Goal: Information Seeking & Learning: Learn about a topic

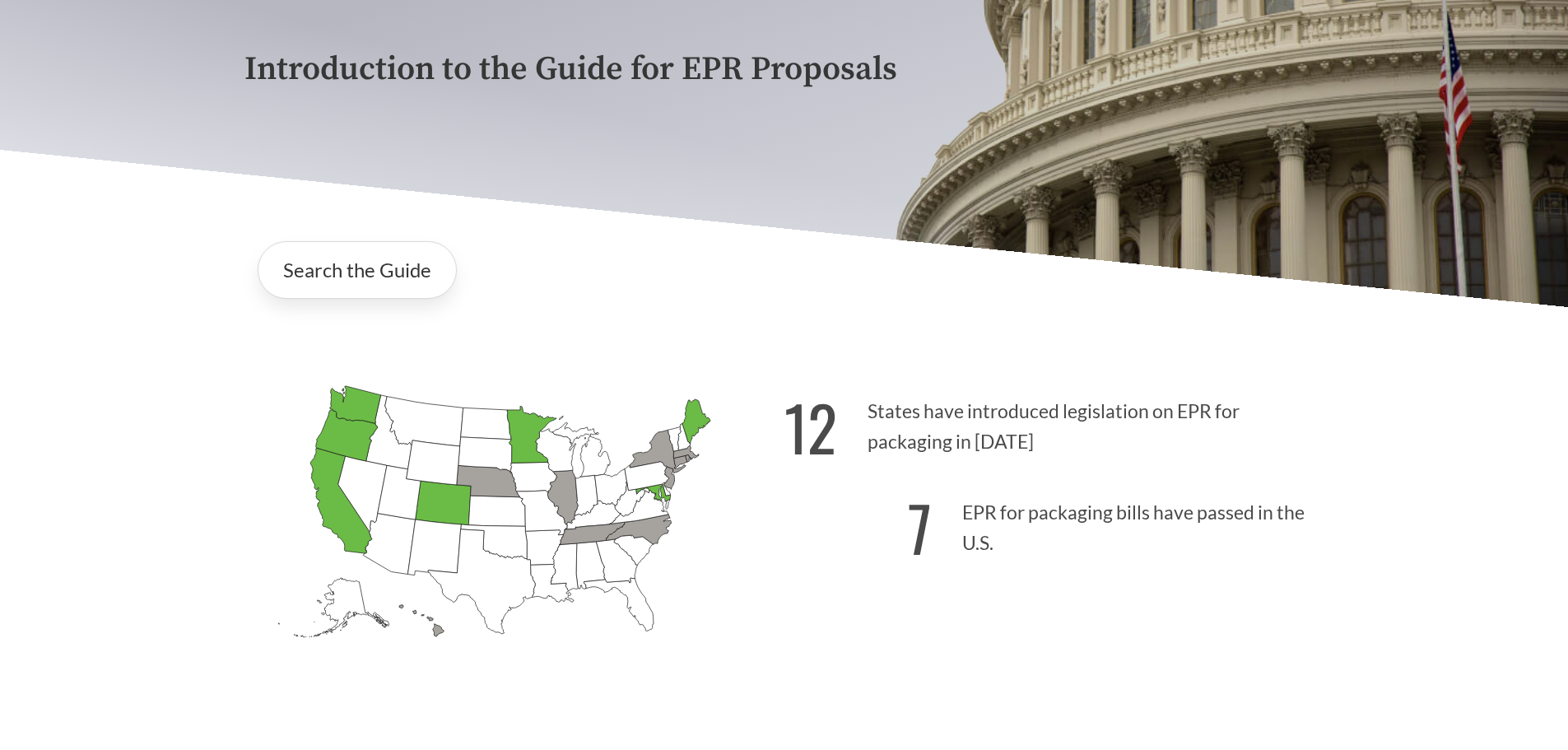
scroll to position [330, 0]
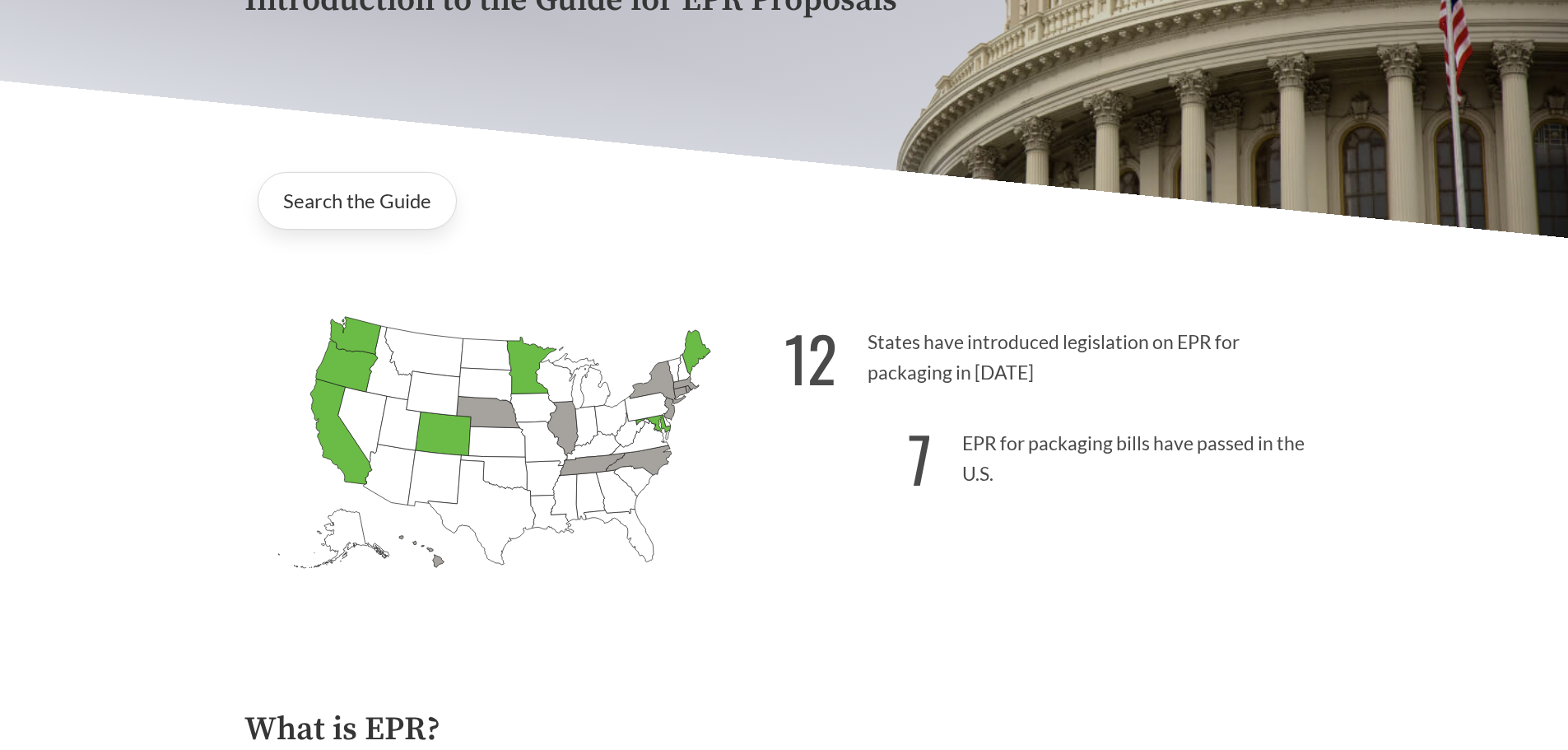
click at [453, 439] on icon "[US_STATE] Passed: 1" at bounding box center [443, 433] width 56 height 44
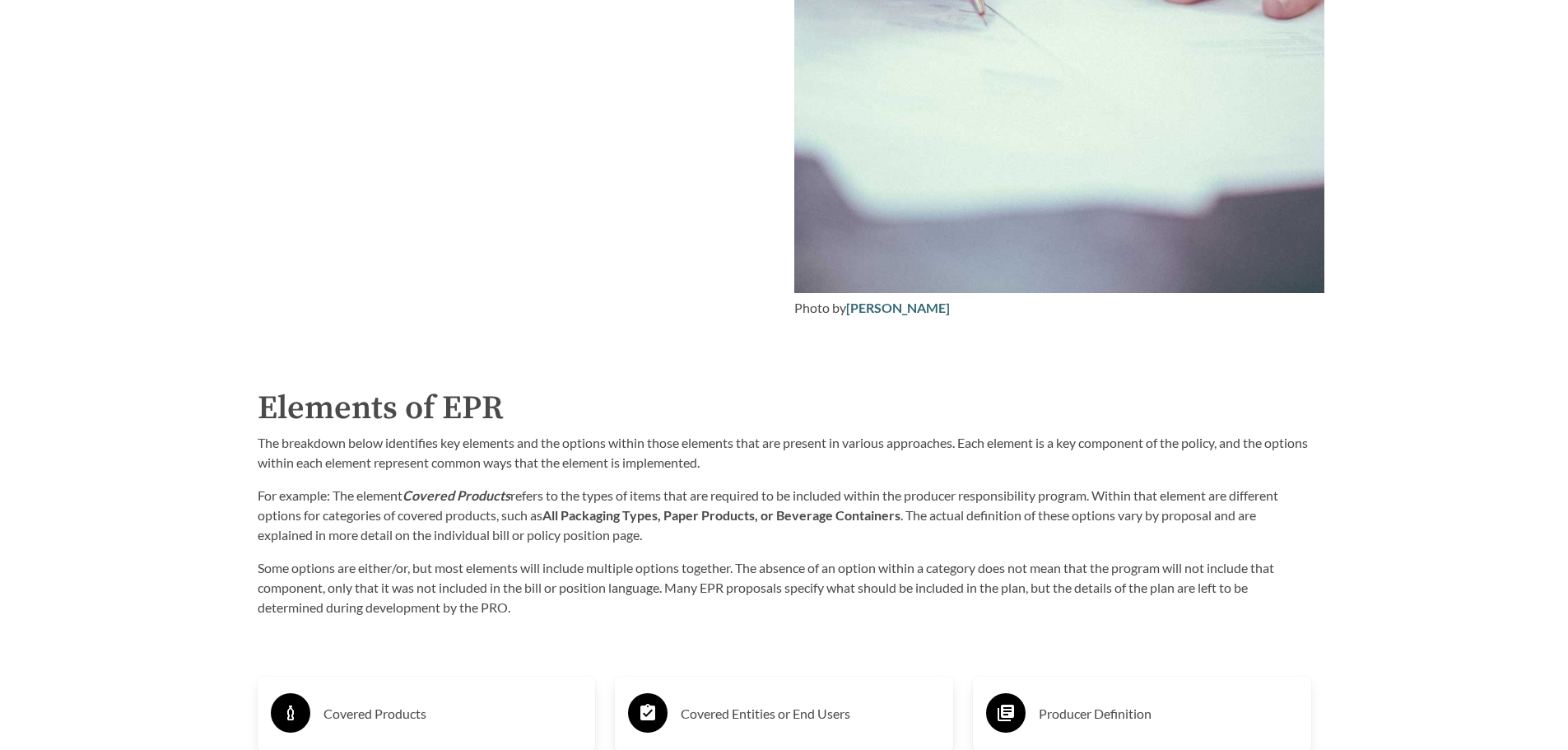
scroll to position [2716, 0]
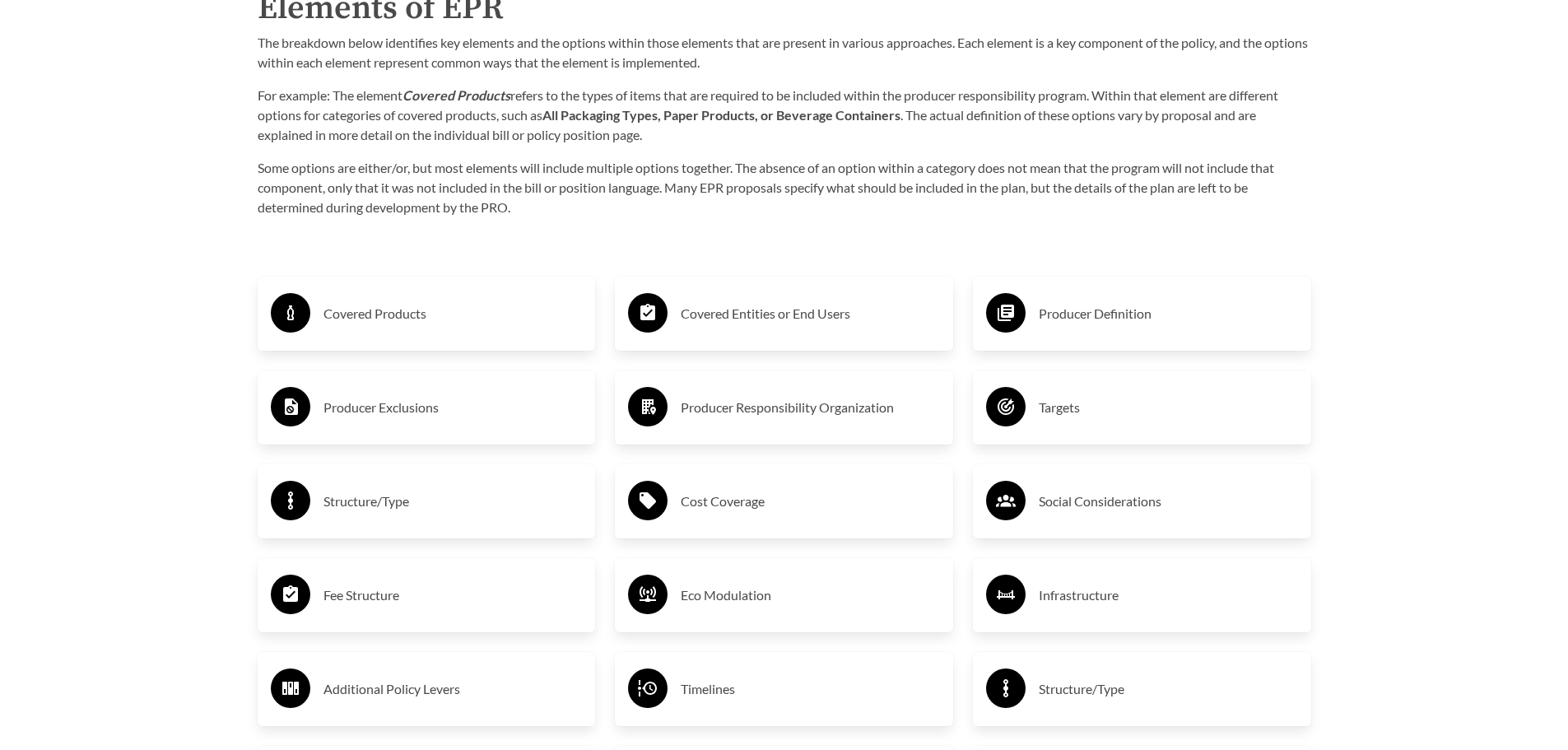
click at [536, 331] on div "Covered Products" at bounding box center [426, 313] width 312 height 48
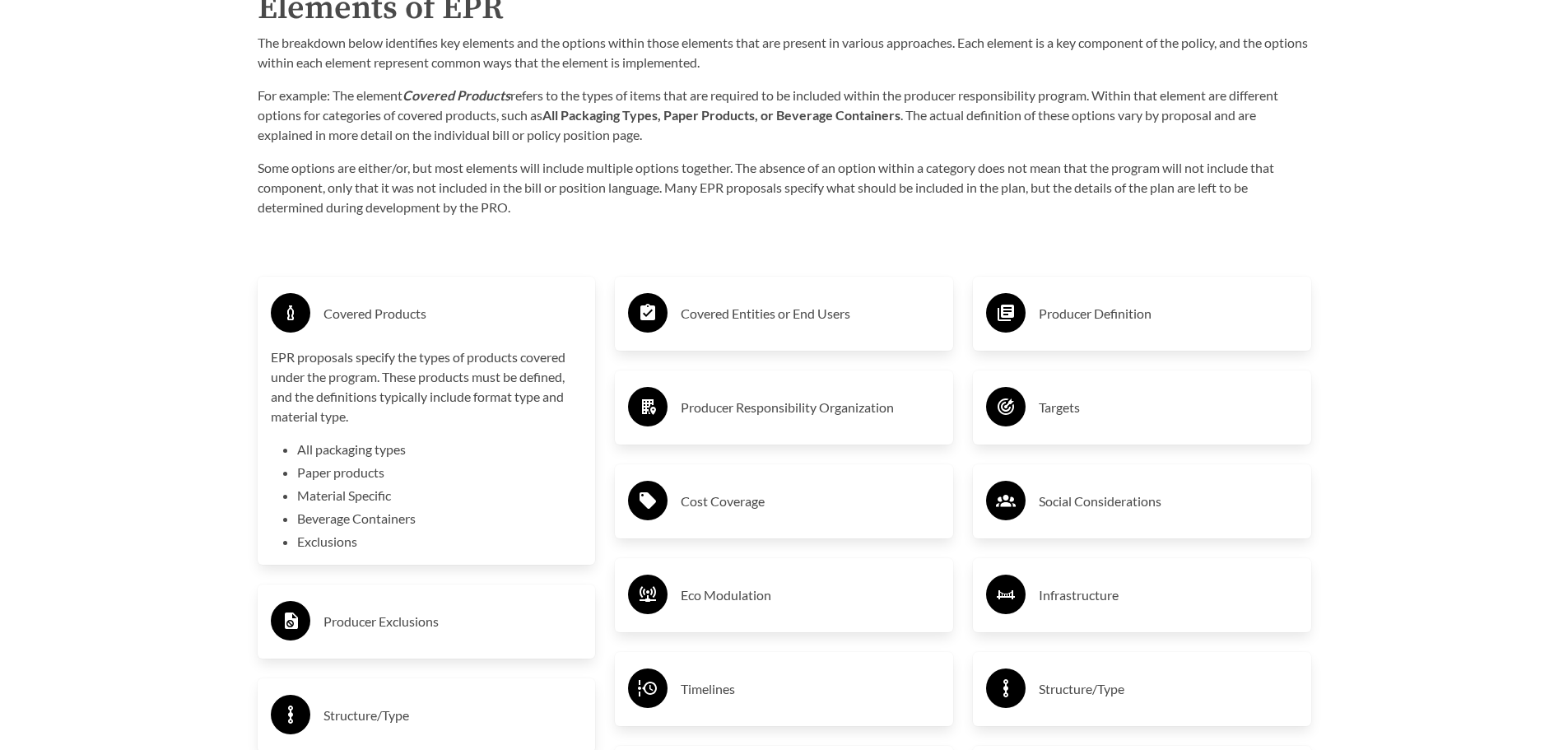
click at [536, 322] on h3 "Covered Products" at bounding box center [453, 313] width 260 height 26
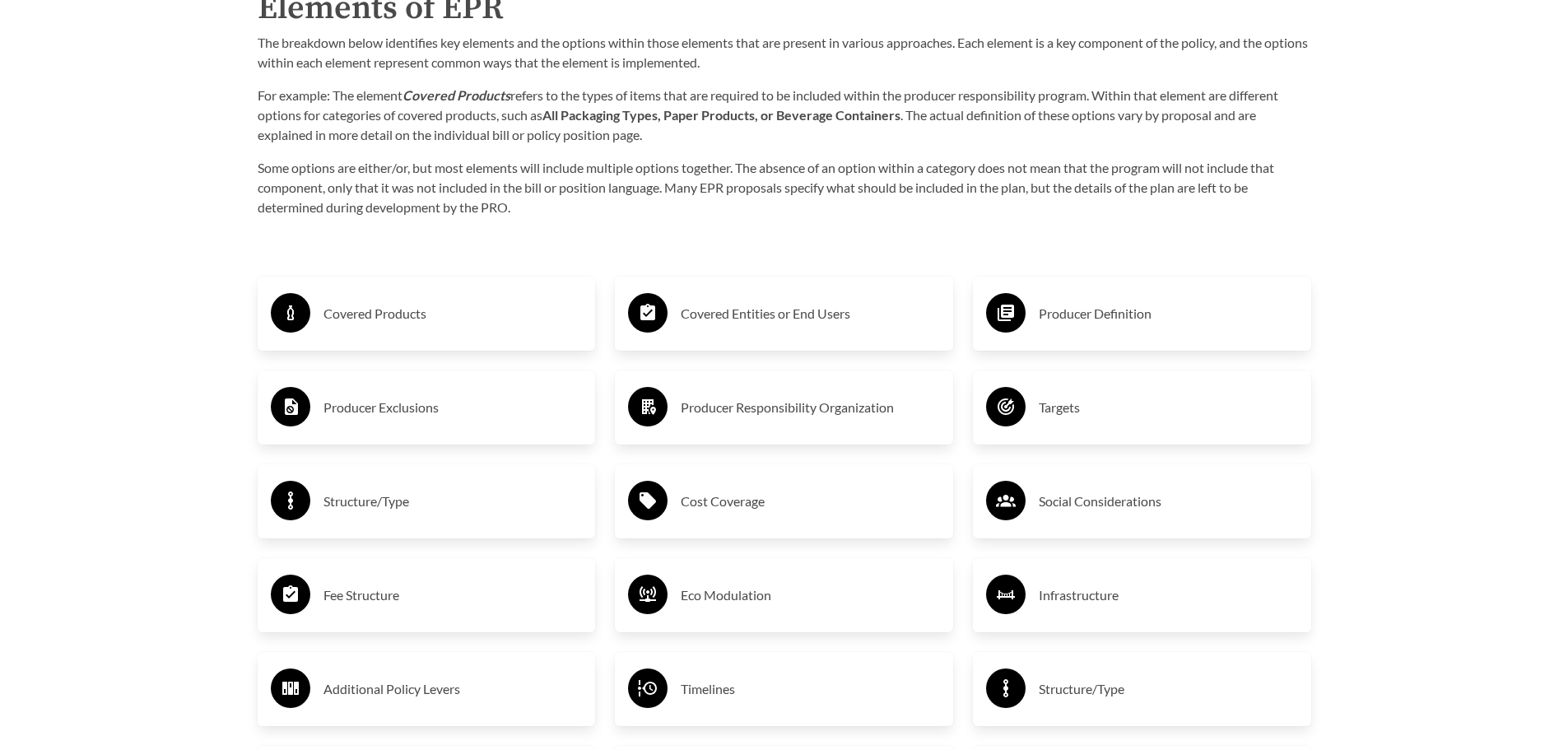
click at [750, 334] on div "Covered Entities or End Users" at bounding box center [783, 313] width 312 height 48
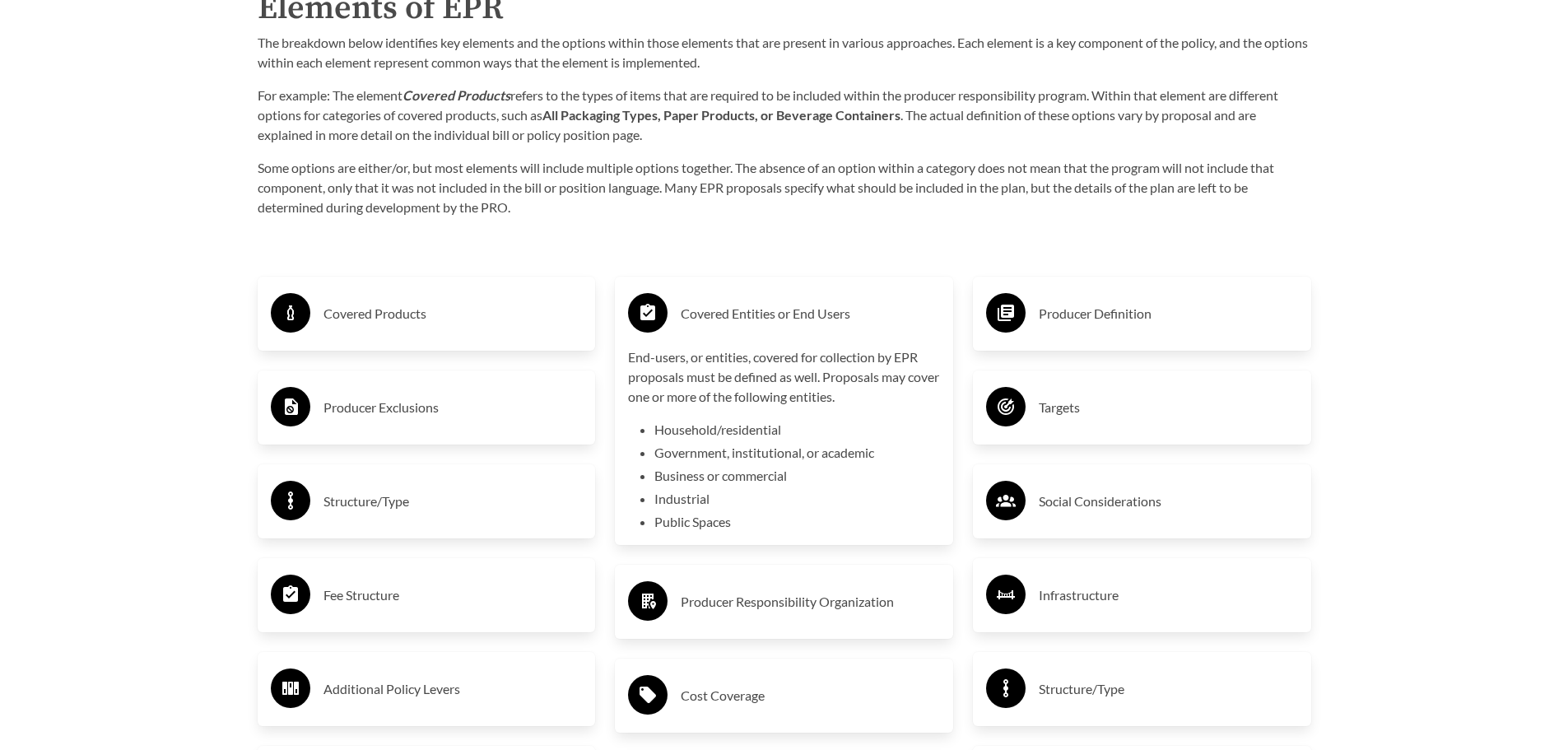
click at [781, 322] on h3 "Covered Entities or End Users" at bounding box center [810, 313] width 260 height 26
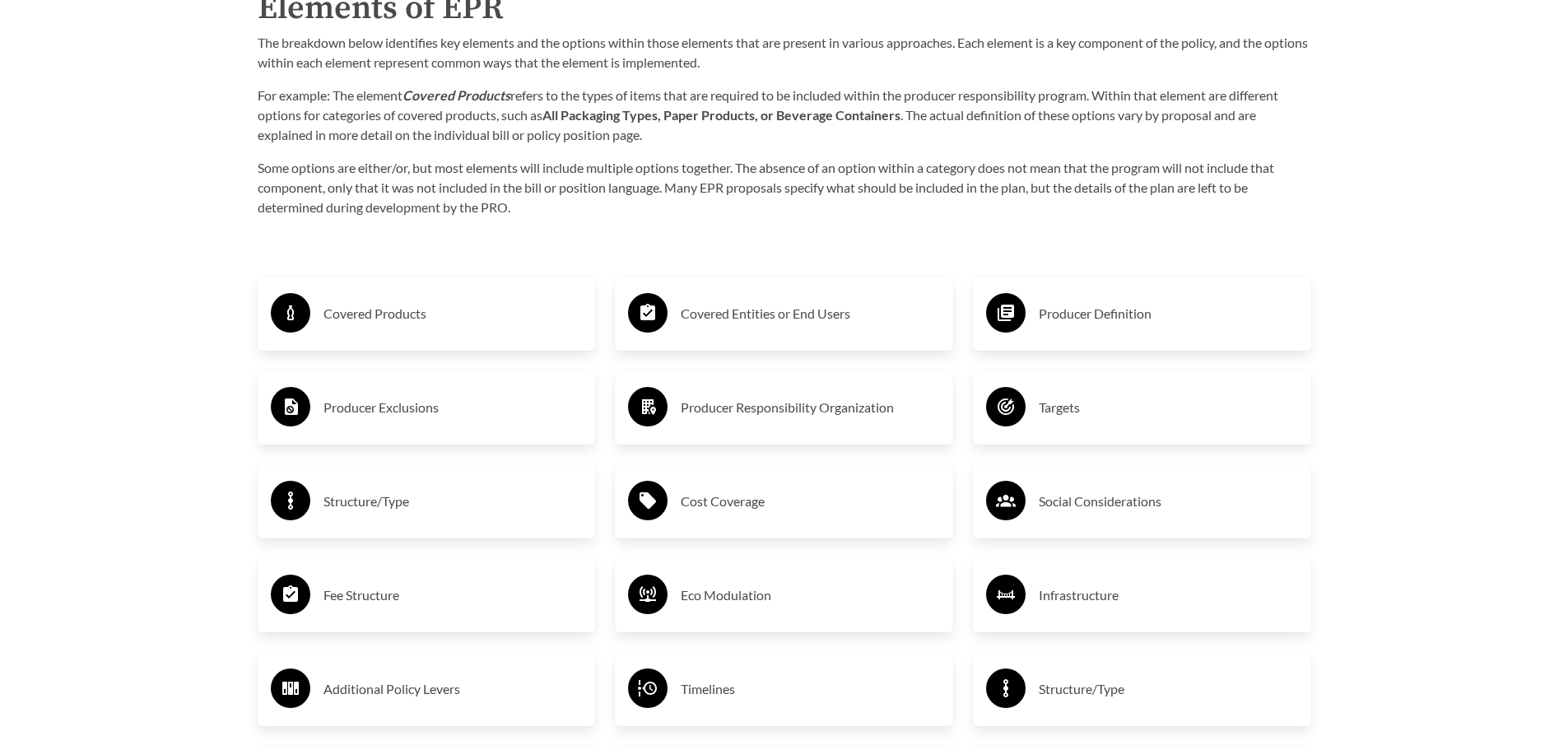
click at [1174, 317] on h3 "Producer Definition" at bounding box center [1167, 313] width 260 height 26
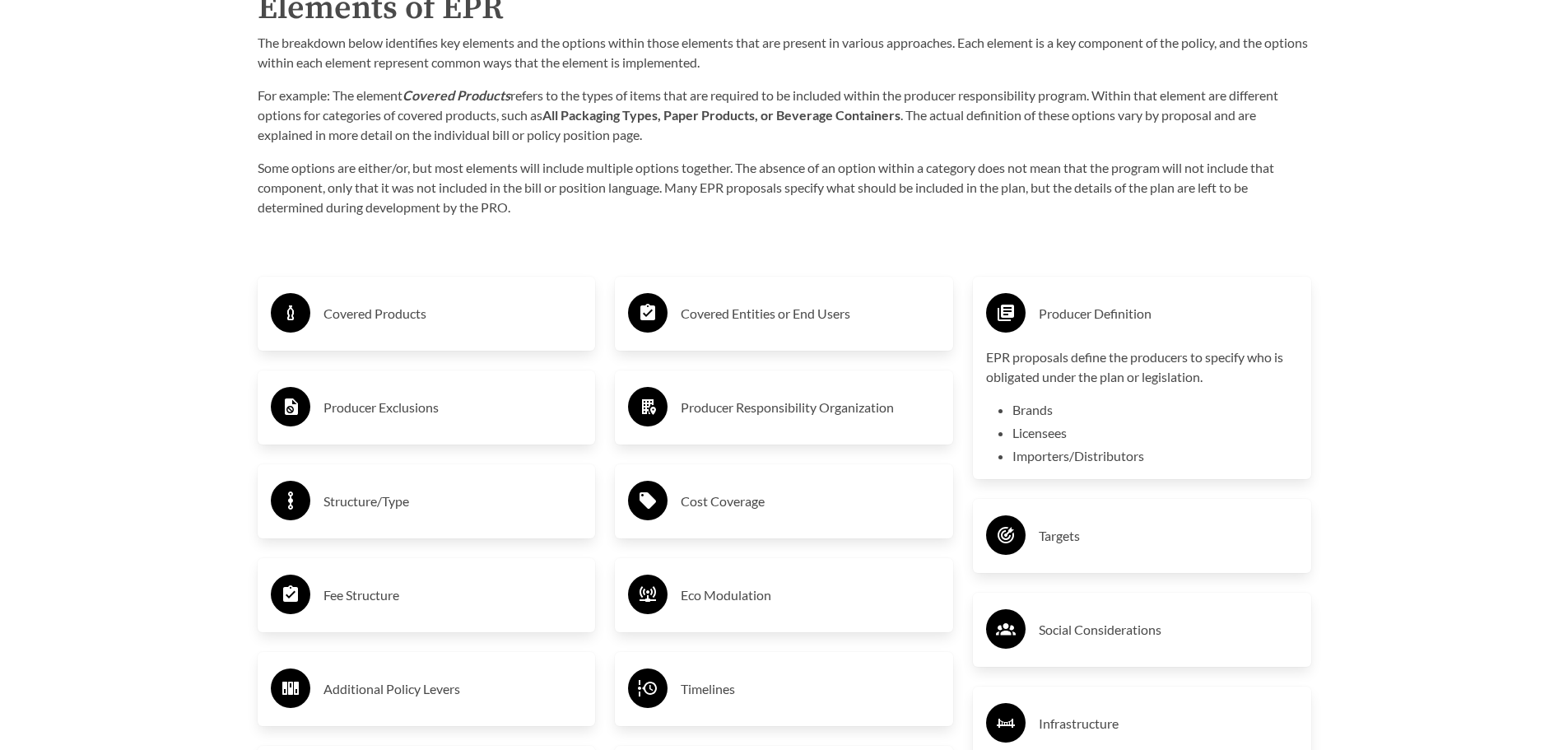
click at [1173, 317] on h3 "Producer Definition" at bounding box center [1167, 313] width 260 height 26
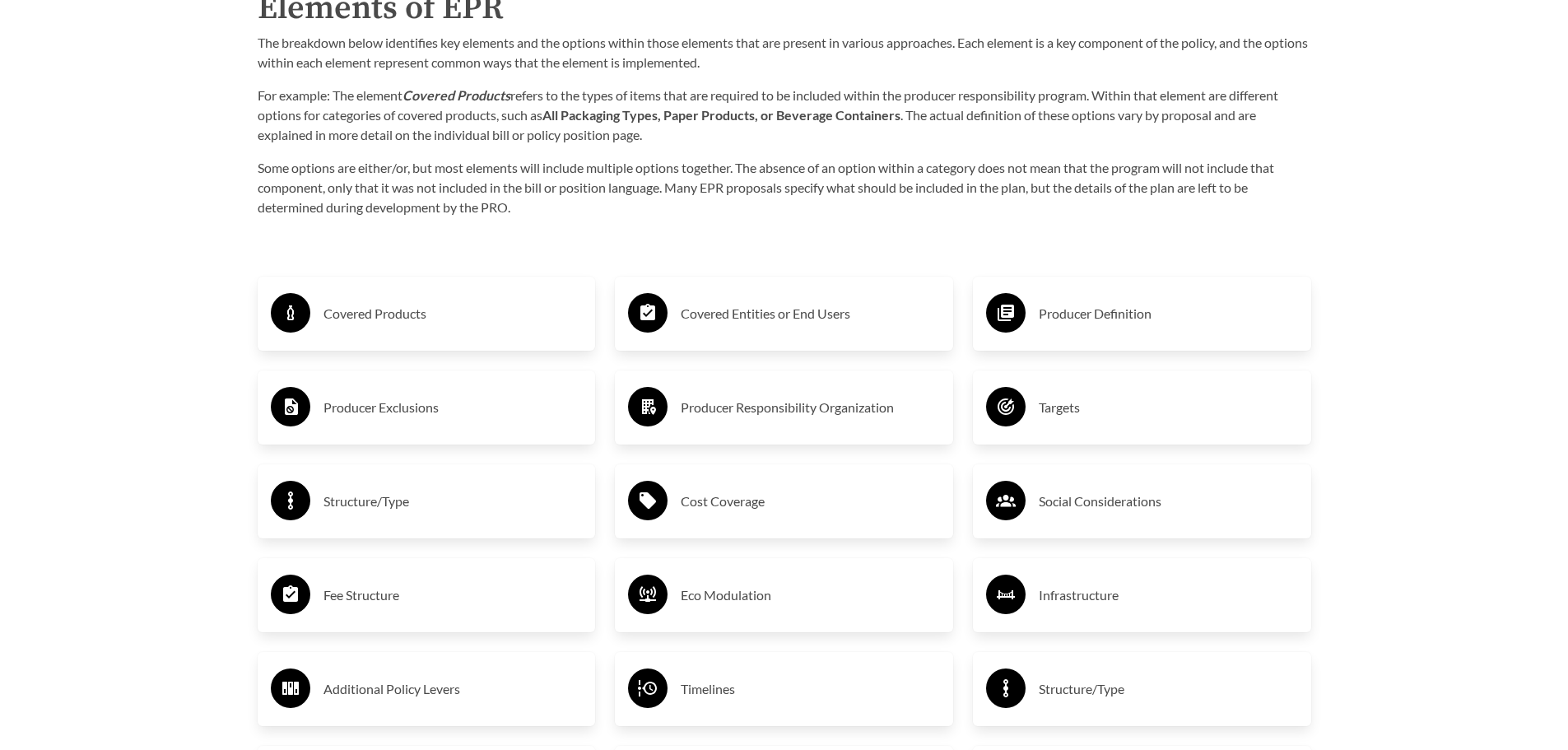
click at [547, 420] on h3 "Producer Exclusions" at bounding box center [453, 407] width 260 height 26
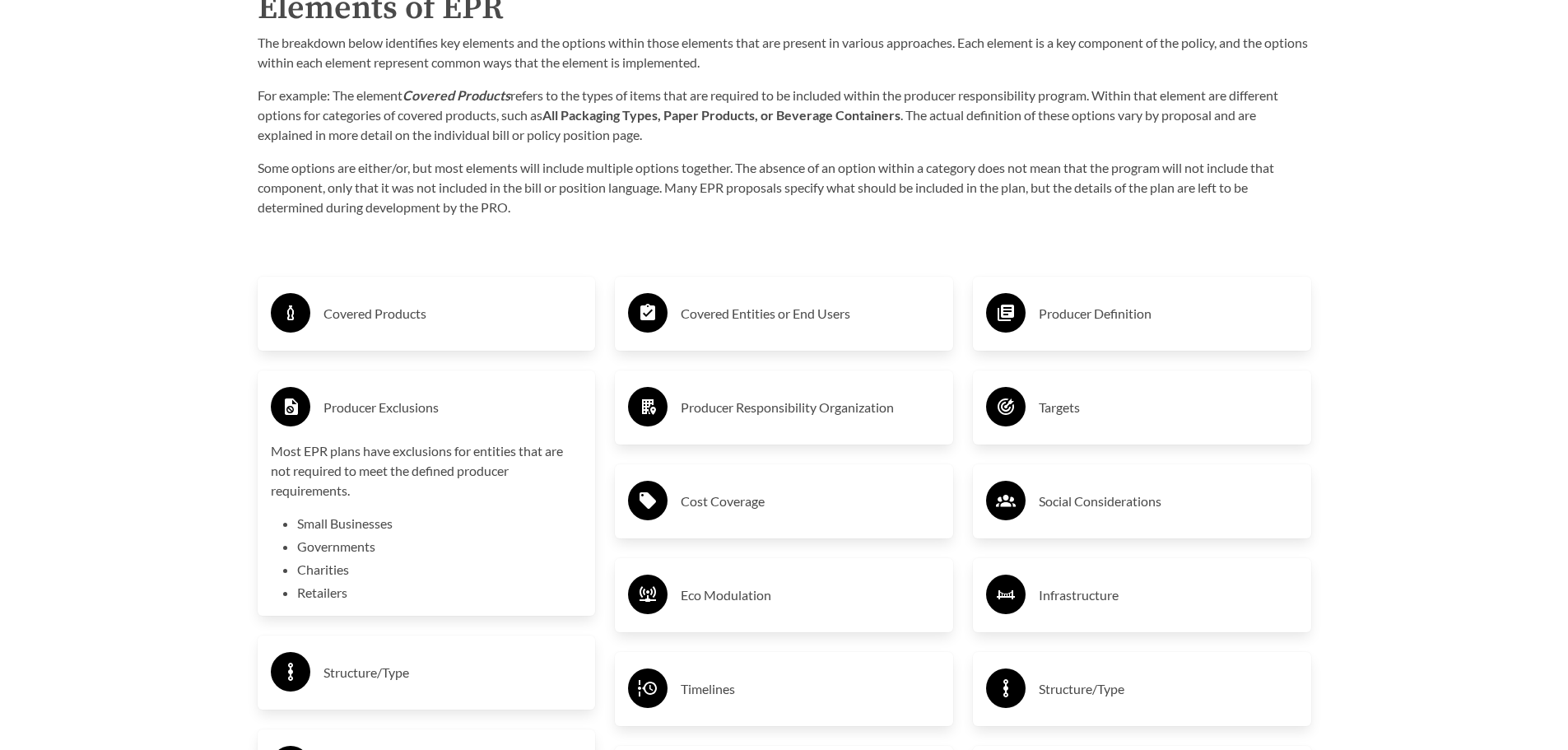
click at [876, 414] on h3 "Producer Responsibility Organization" at bounding box center [810, 407] width 260 height 26
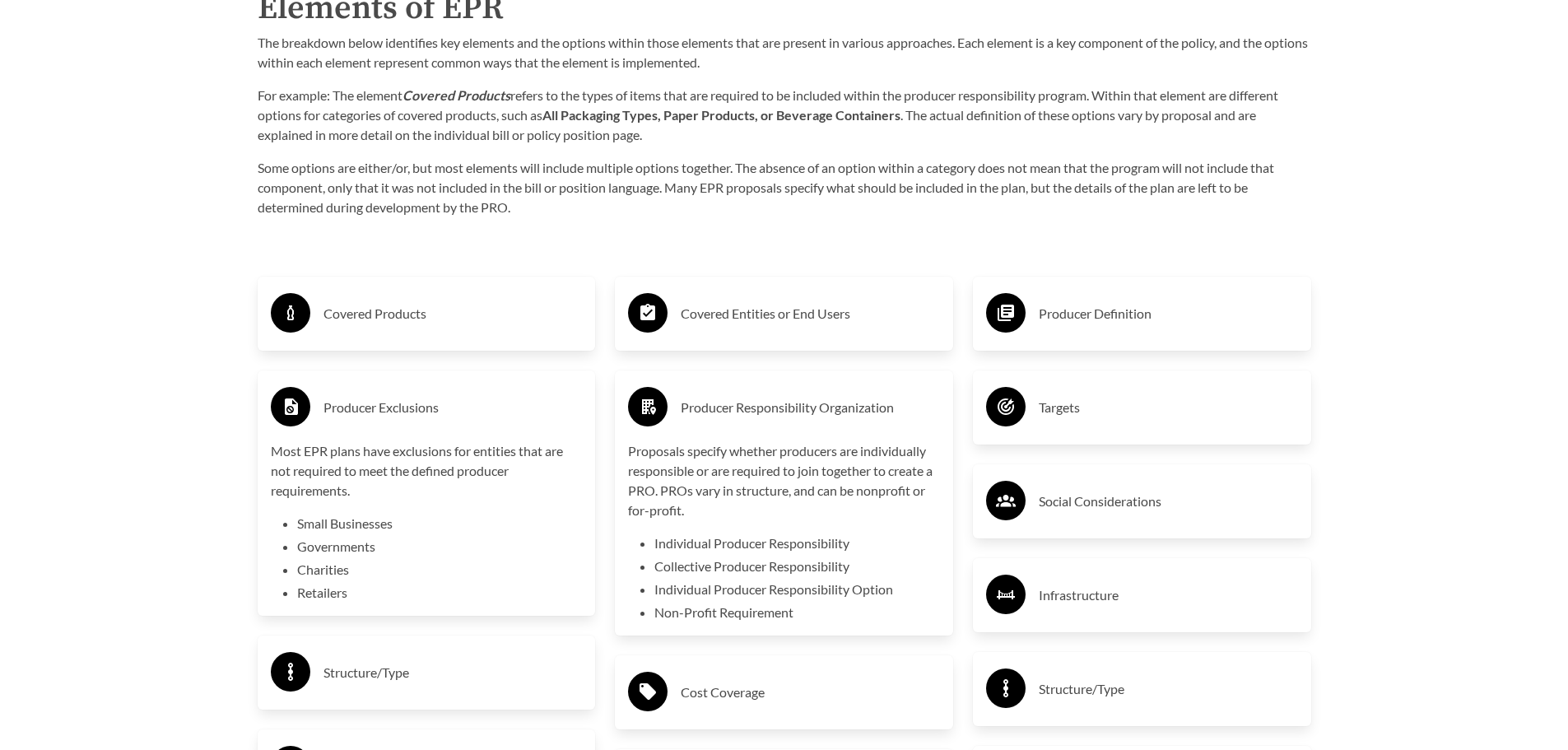
click at [1131, 410] on h3 "Targets" at bounding box center [1167, 407] width 260 height 26
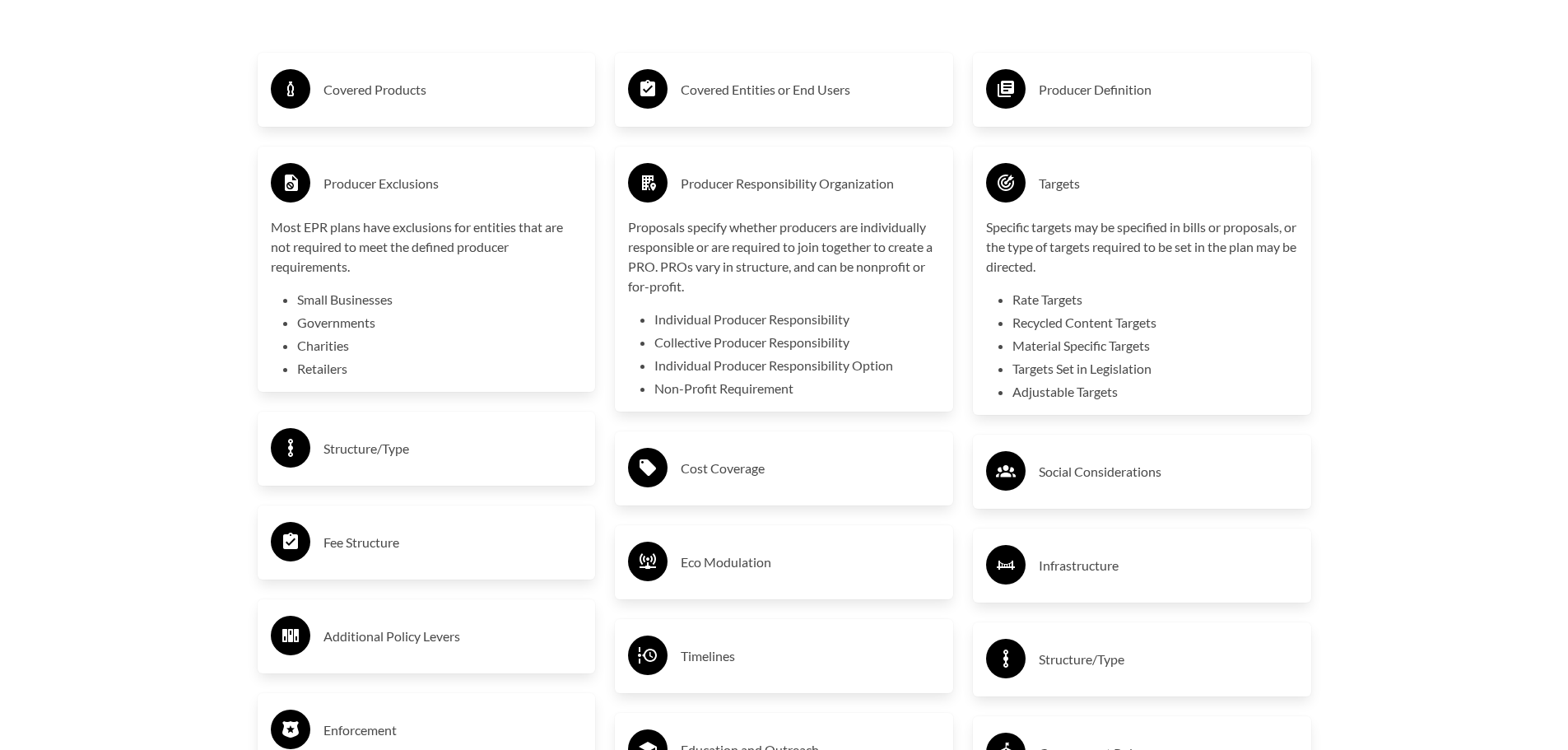
scroll to position [2963, 0]
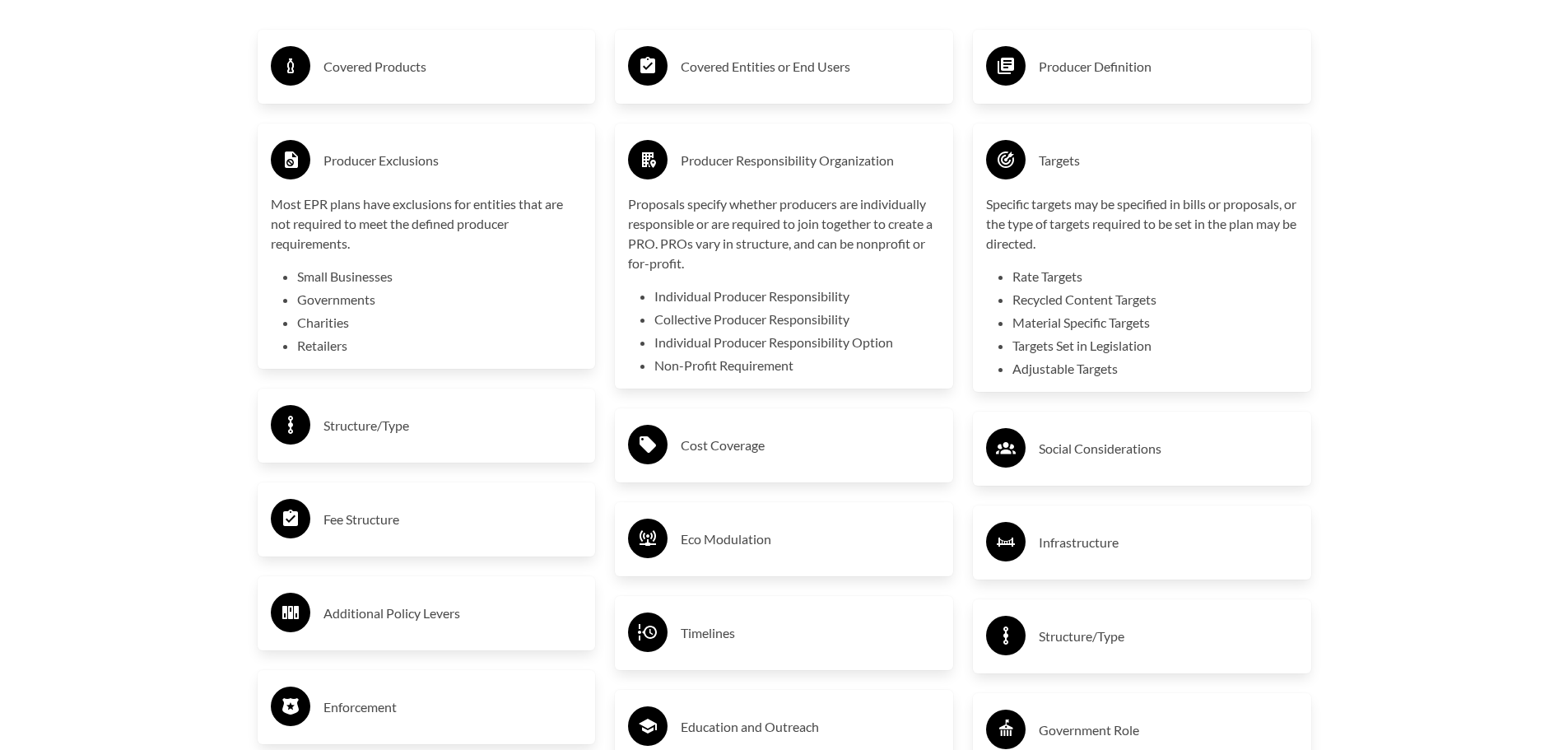
click at [542, 449] on div "Structure/Type" at bounding box center [426, 425] width 312 height 48
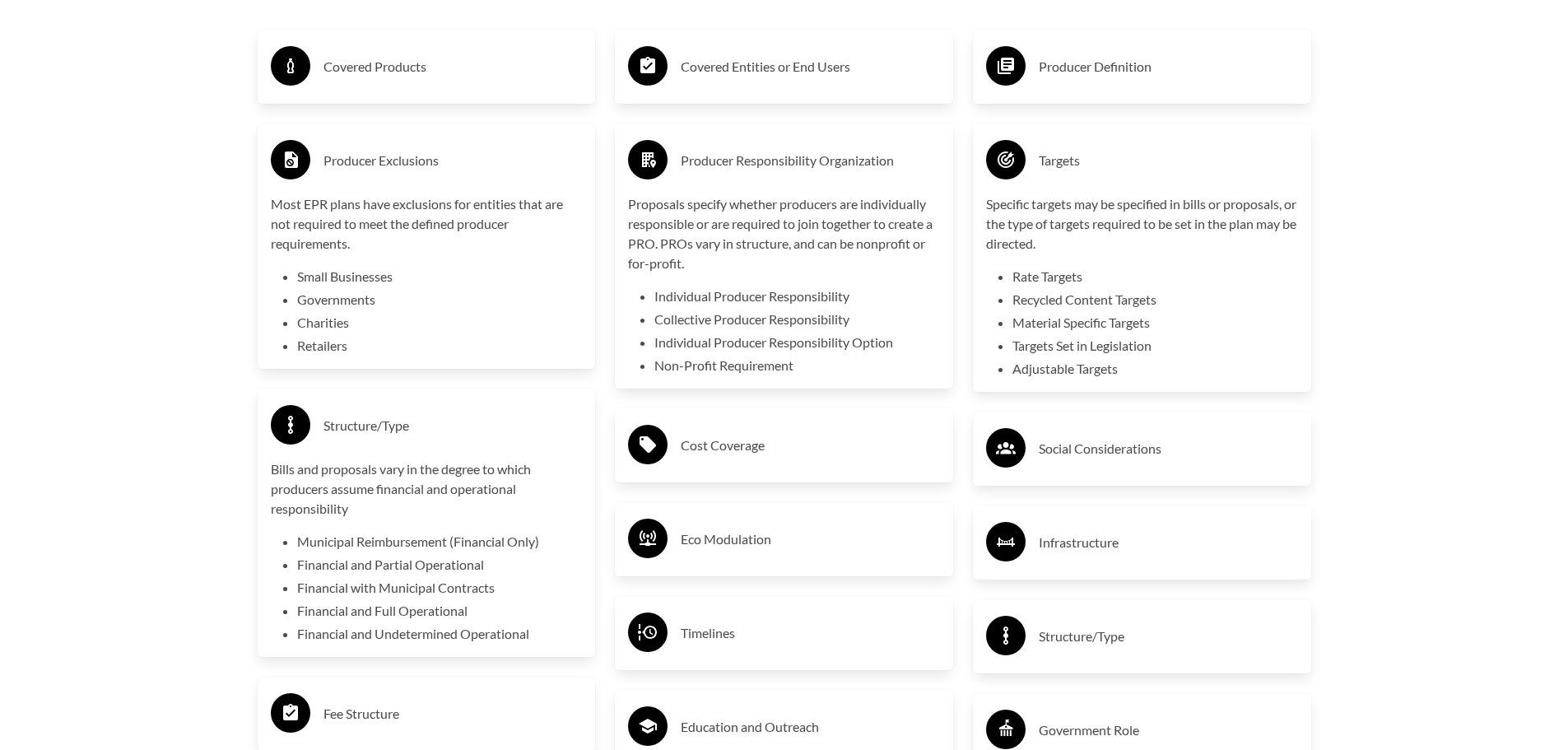
click at [813, 453] on h3 "Cost Coverage" at bounding box center [810, 445] width 260 height 26
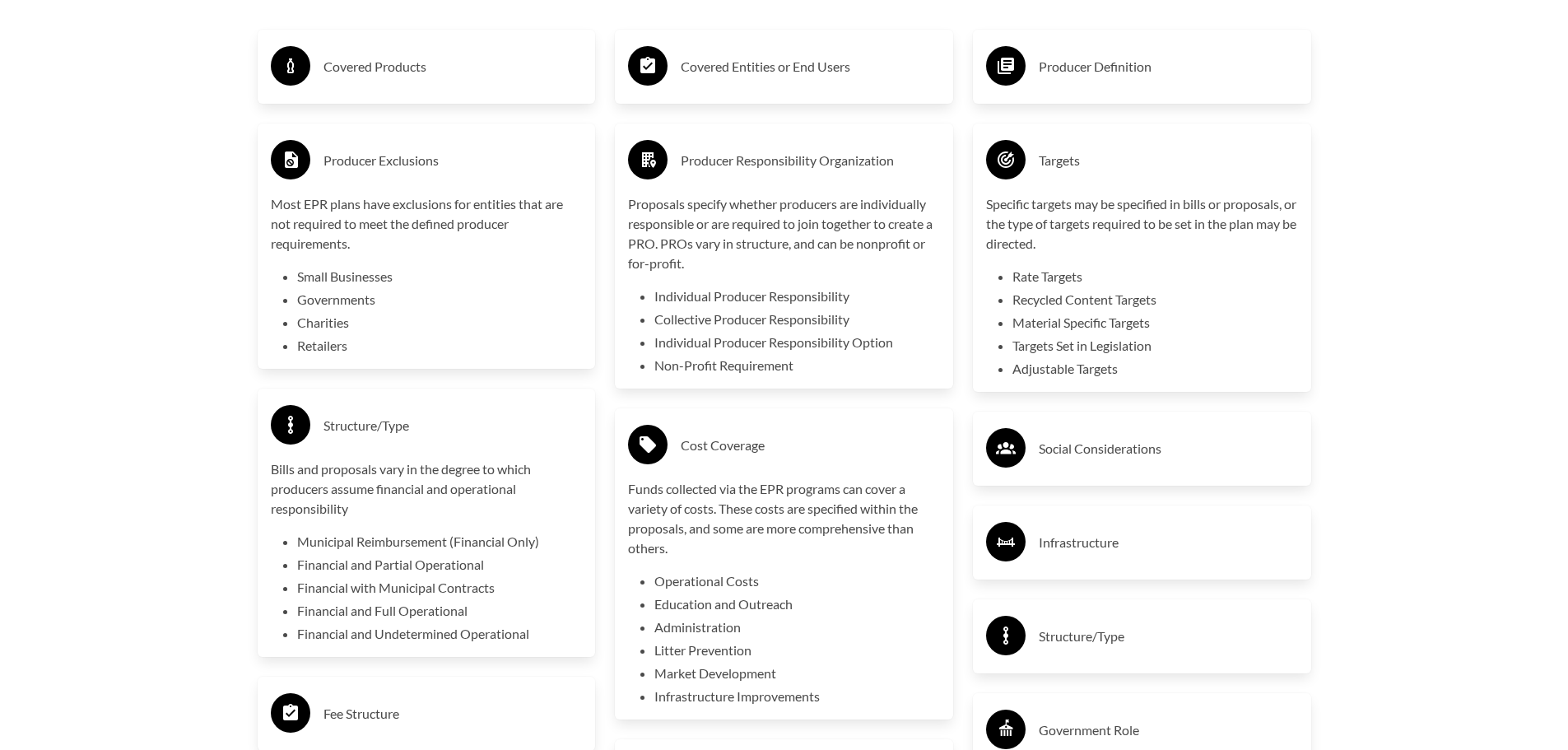
click at [1068, 448] on h3 "Social Considerations" at bounding box center [1167, 448] width 260 height 26
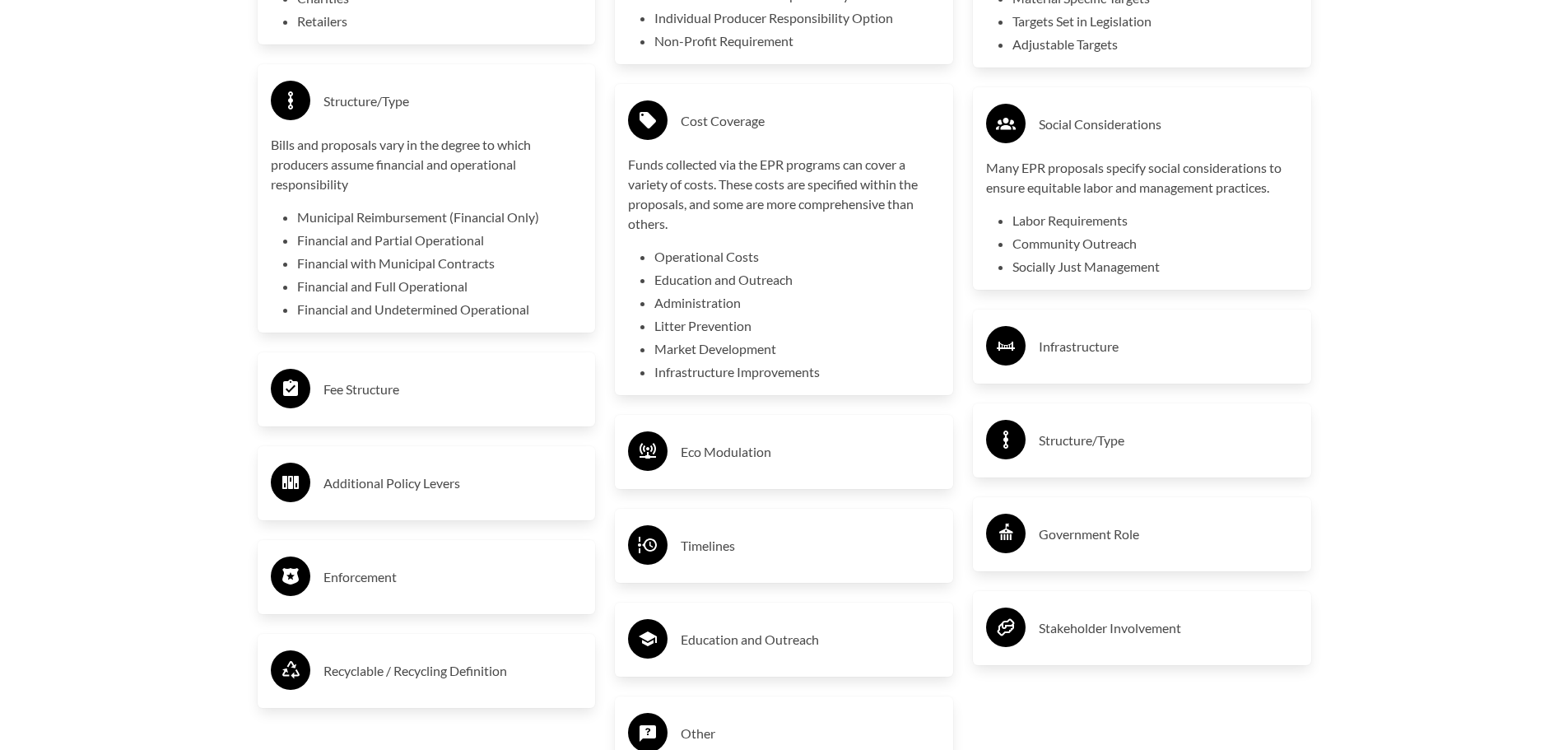
scroll to position [3292, 0]
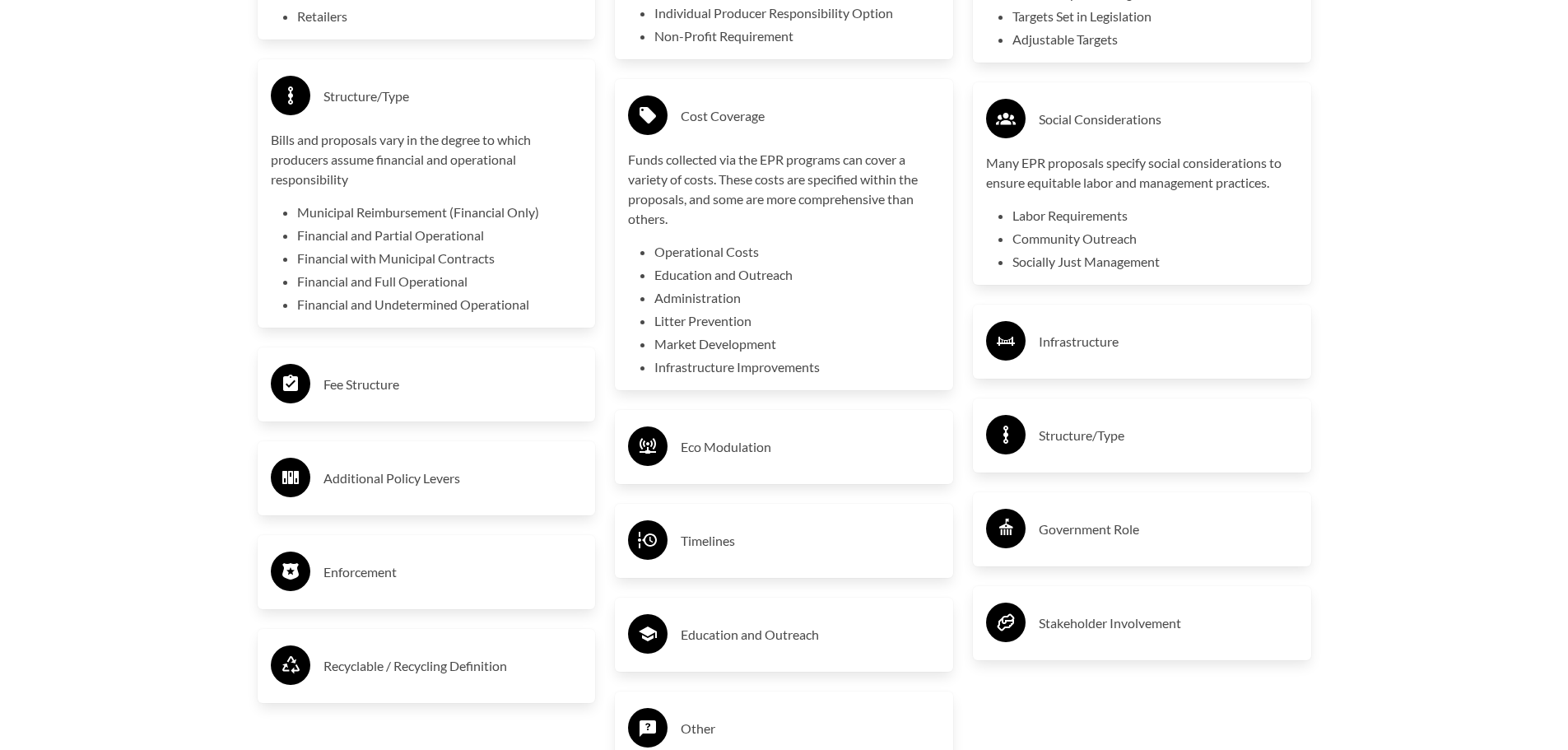
click at [506, 398] on h3 "Fee Structure" at bounding box center [453, 384] width 260 height 26
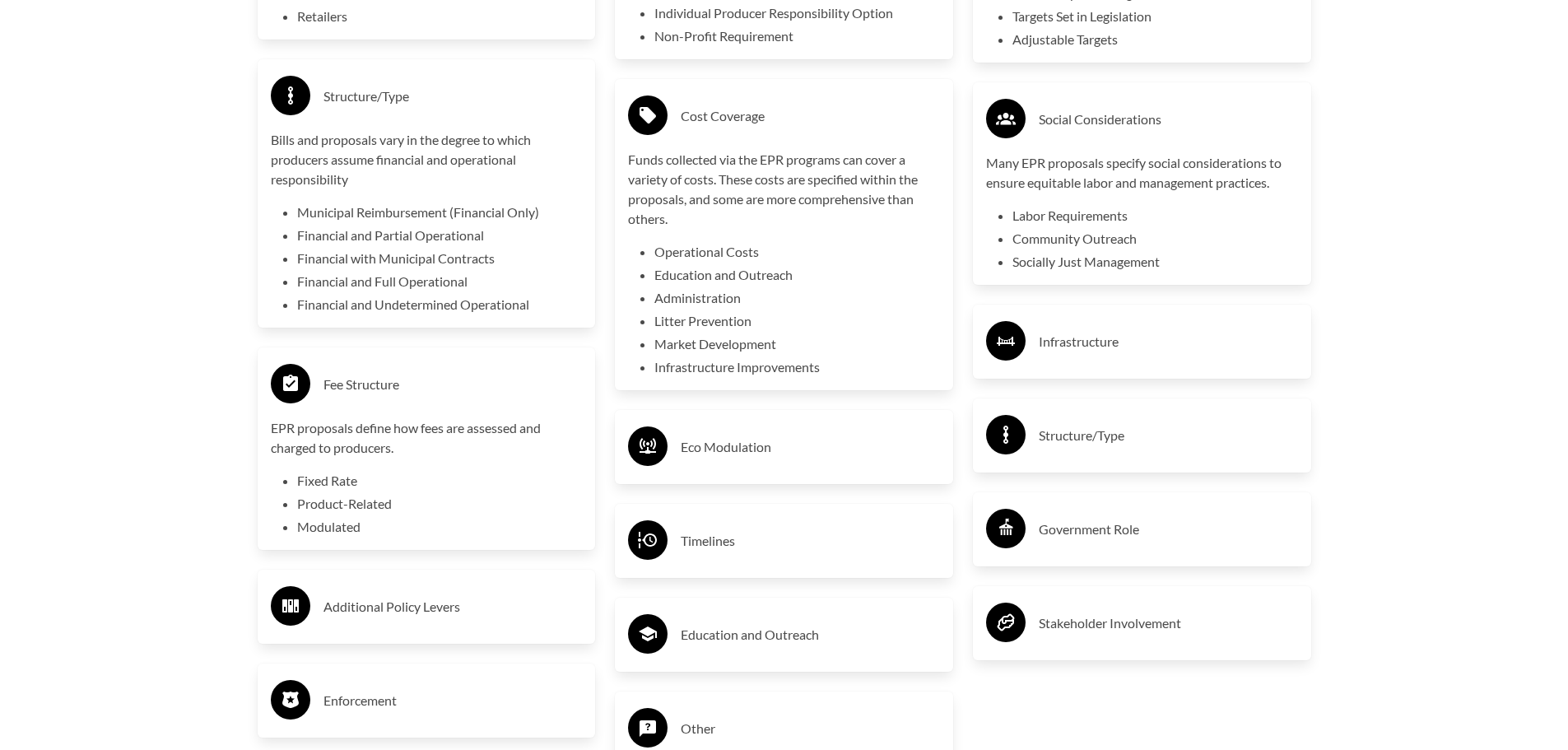
click at [715, 454] on h3 "Eco Modulation" at bounding box center [810, 446] width 260 height 26
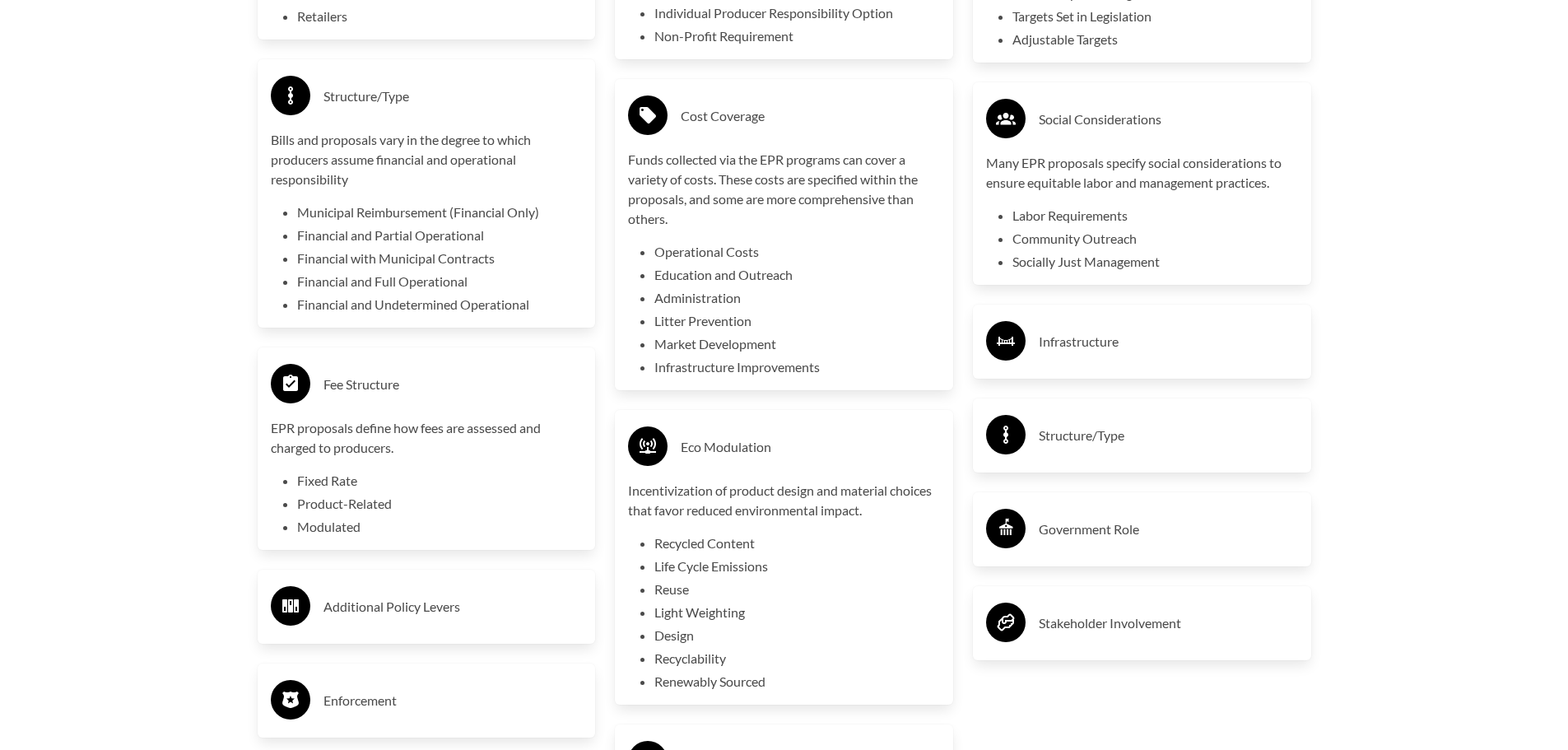
click at [1091, 389] on div "Producer Definition Targets Specific targets may be specified in bills or propo…" at bounding box center [1141, 342] width 358 height 1345
click at [1059, 371] on div "Infrastructure" at bounding box center [1141, 341] width 339 height 74
click at [1073, 446] on h3 "Structure/Type" at bounding box center [1167, 435] width 260 height 26
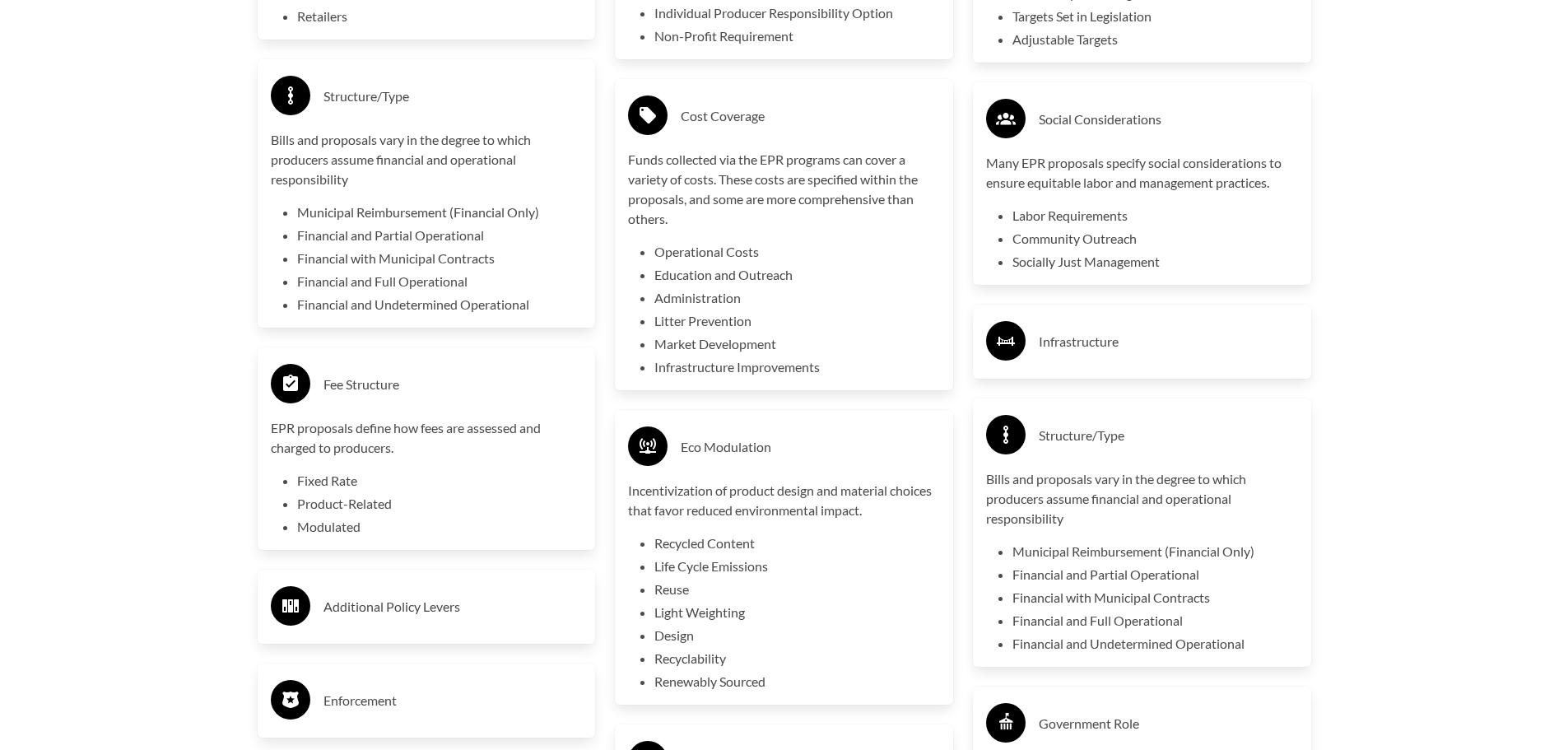
click at [1077, 355] on h3 "Infrastructure" at bounding box center [1167, 341] width 260 height 26
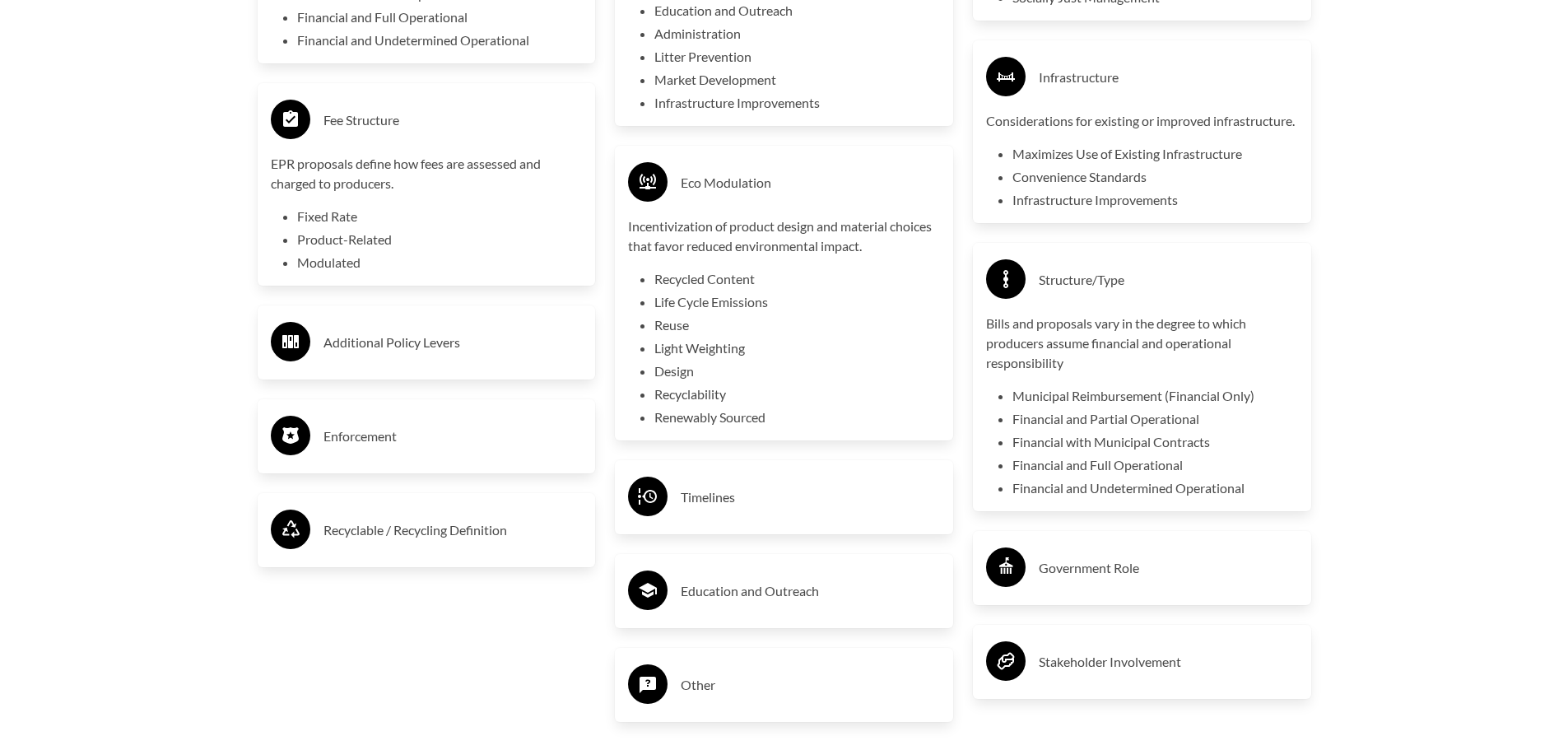
scroll to position [3703, 0]
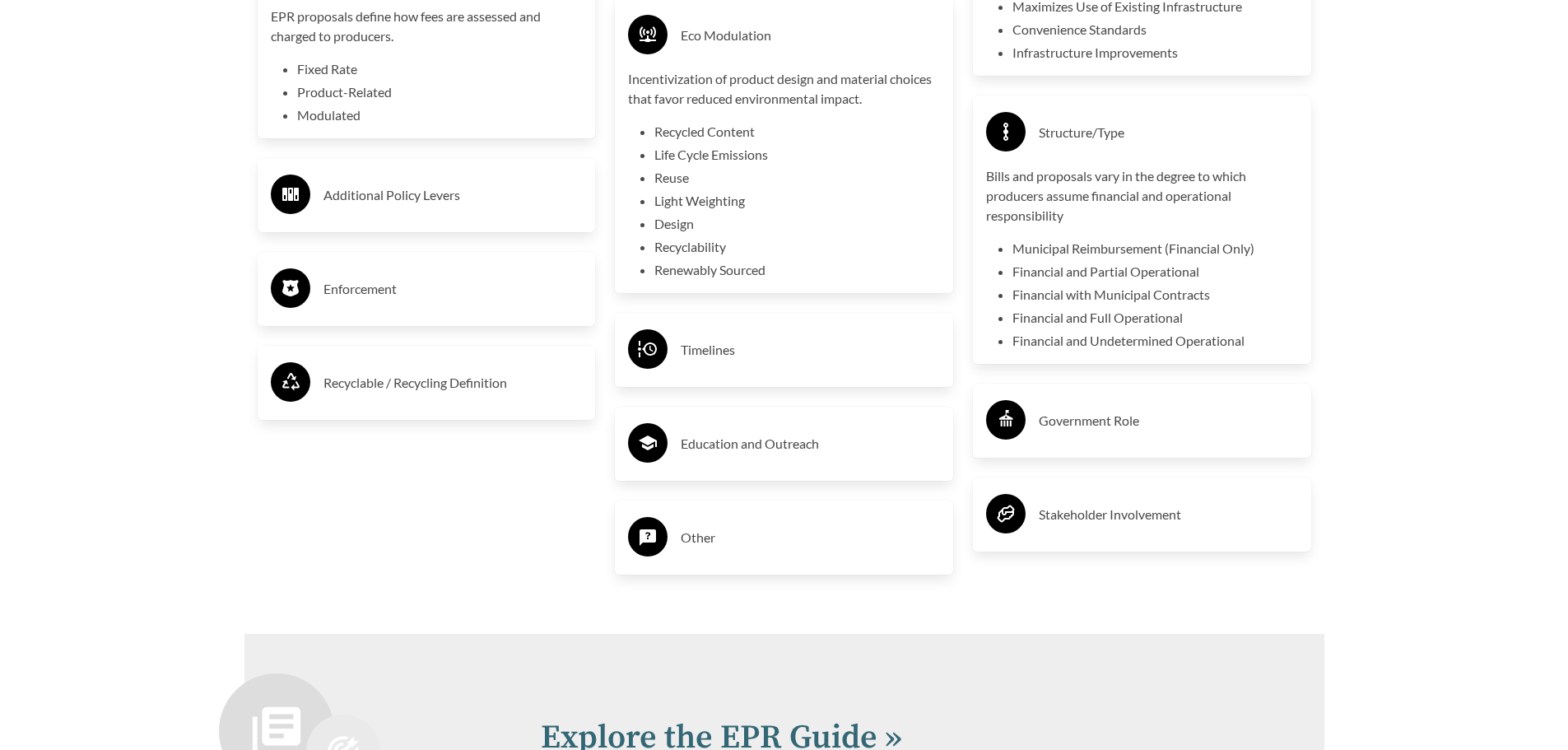
click at [1043, 420] on div "Government Role" at bounding box center [1141, 420] width 312 height 48
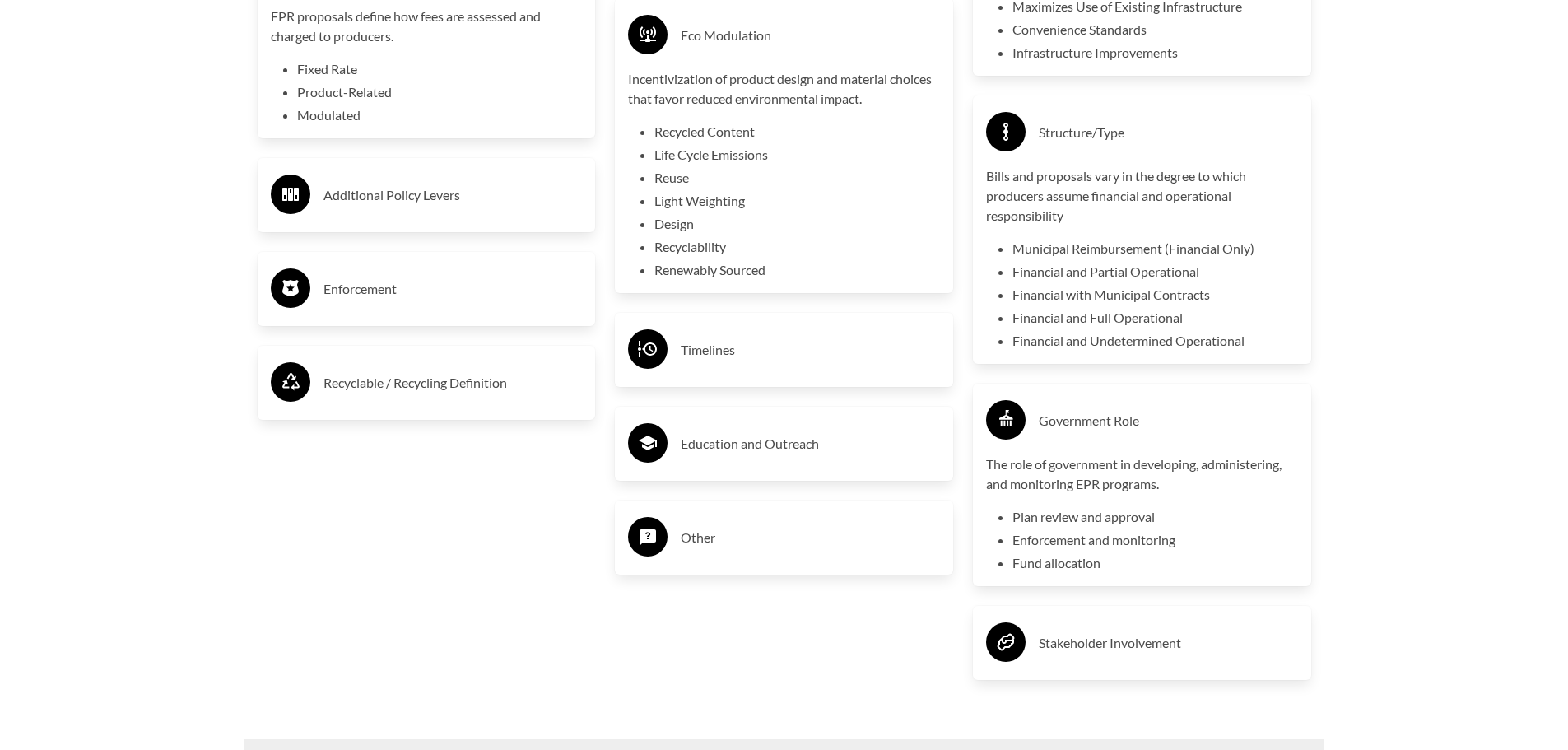
click at [764, 374] on div "Timelines" at bounding box center [783, 349] width 312 height 48
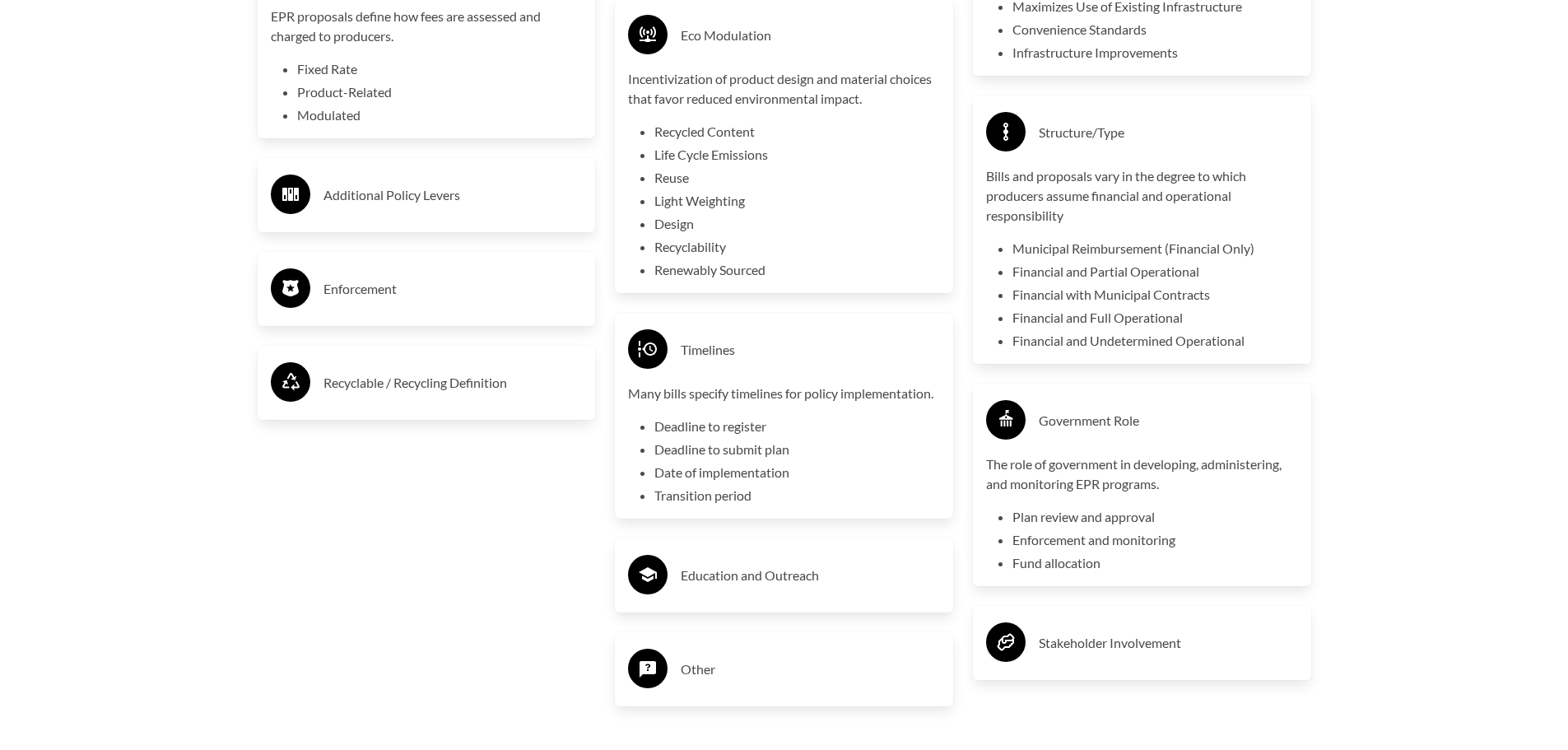
click at [724, 560] on div "Education and Outreach" at bounding box center [783, 575] width 312 height 48
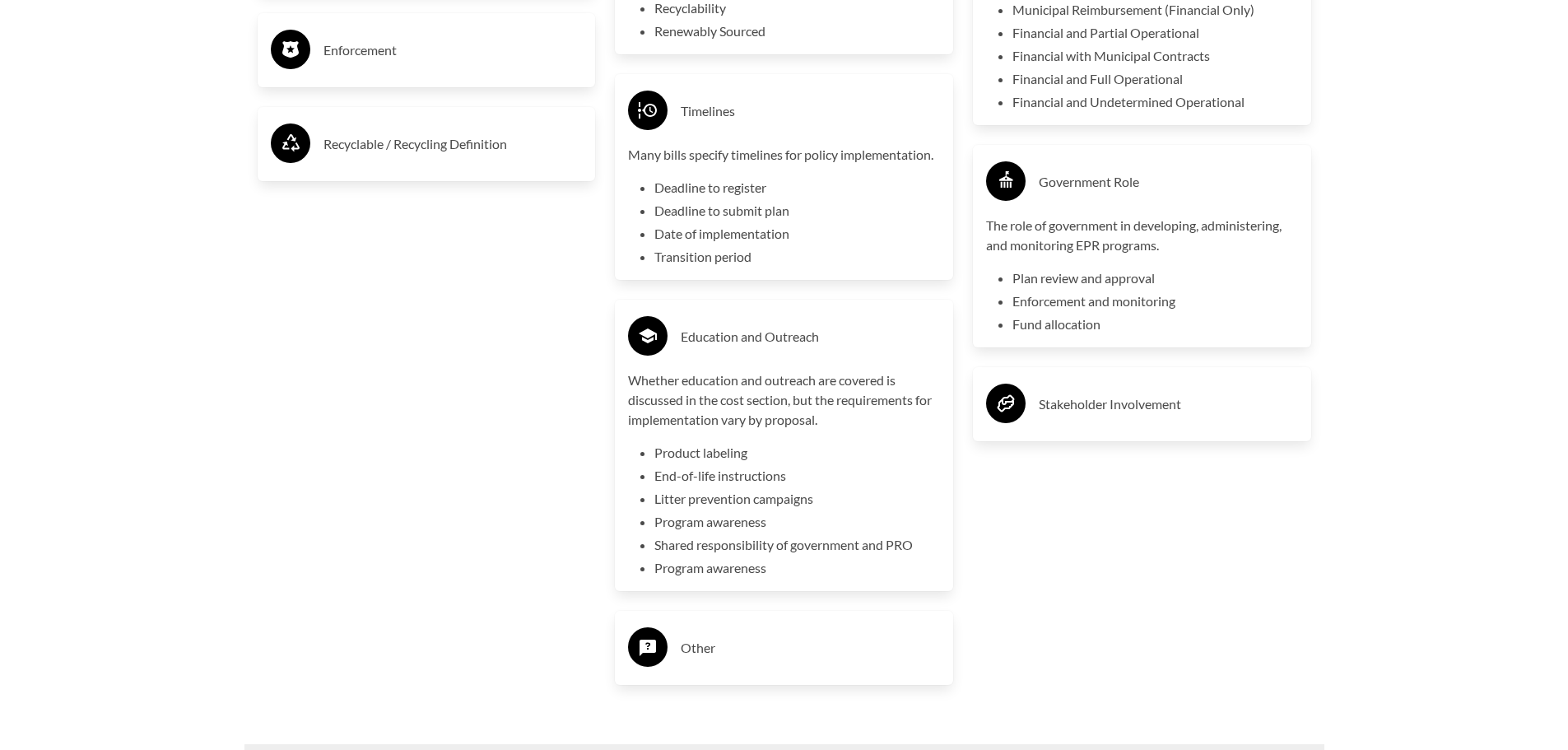
scroll to position [3950, 0]
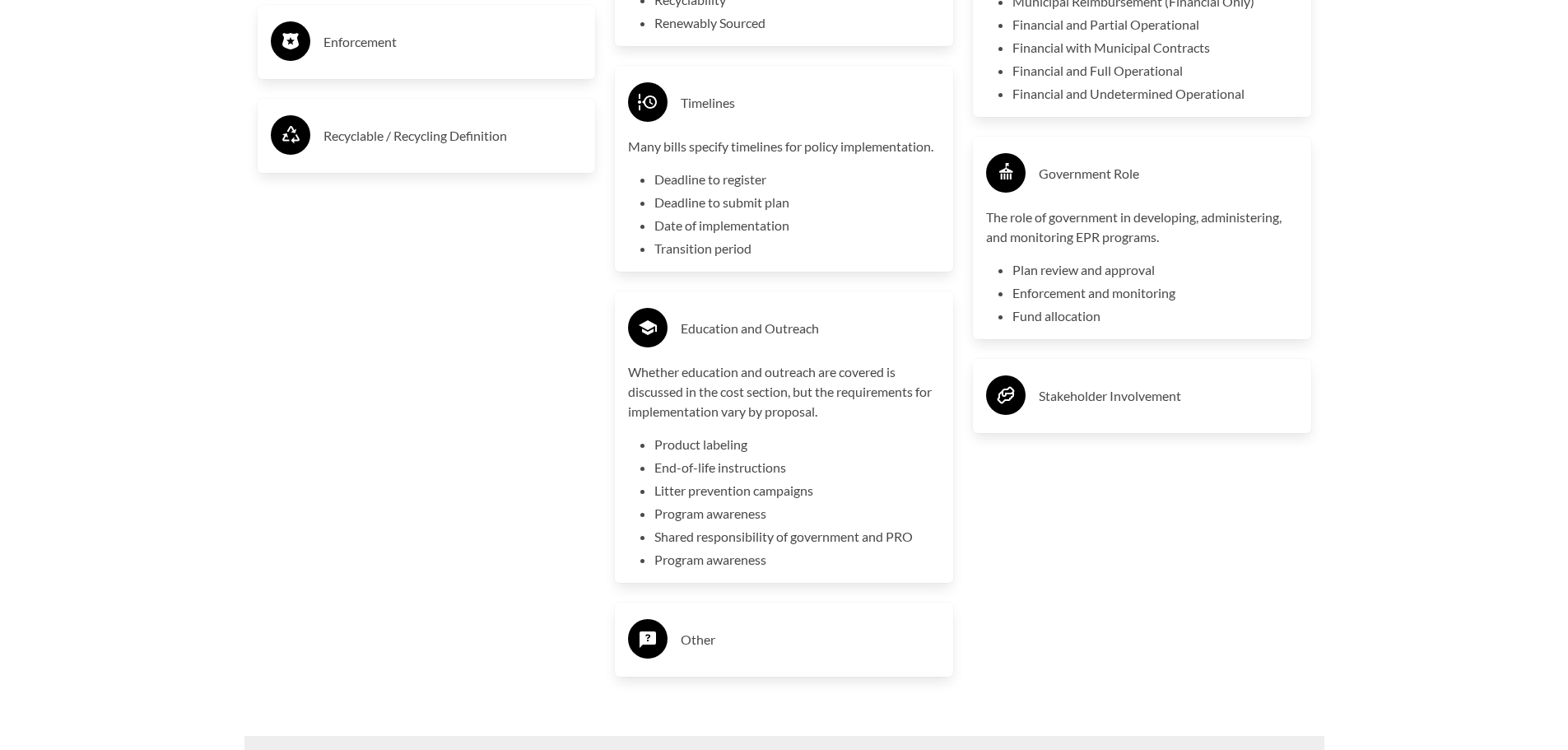
click at [751, 668] on div "Other" at bounding box center [783, 640] width 339 height 74
click at [732, 660] on div "Other" at bounding box center [783, 639] width 312 height 48
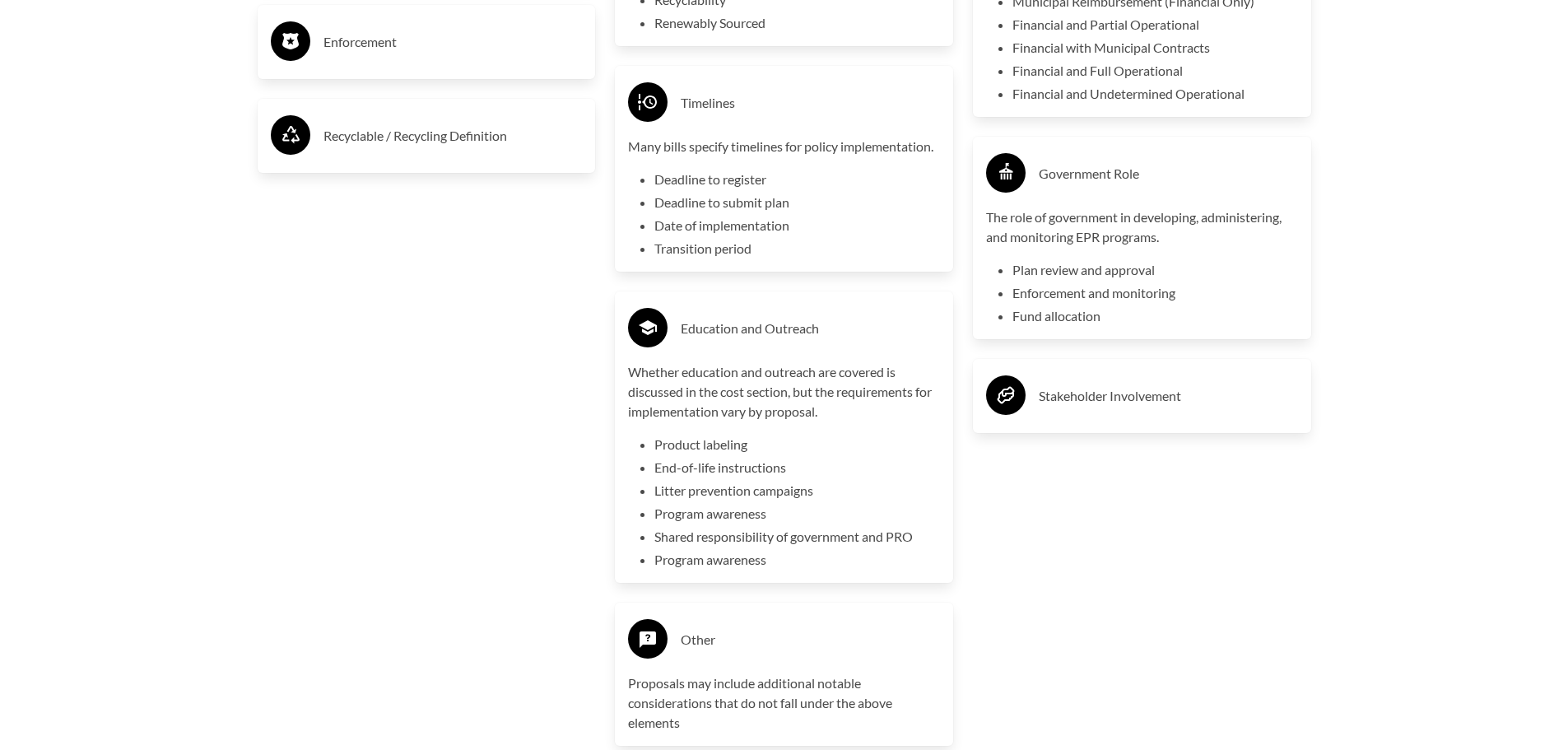
click at [425, 146] on h3 "Recyclable / Recycling Definition" at bounding box center [453, 136] width 260 height 26
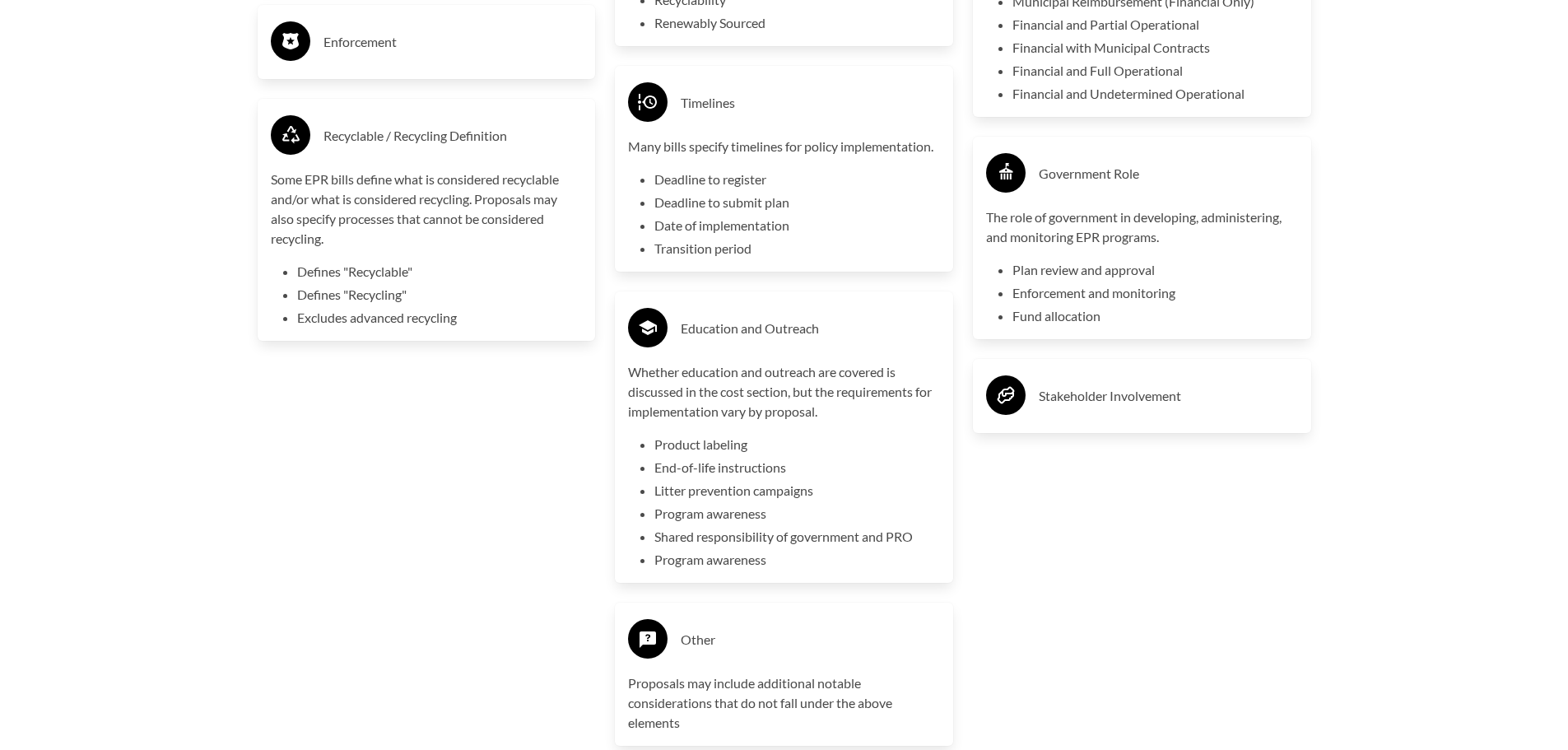
click at [394, 51] on h3 "Enforcement" at bounding box center [453, 41] width 260 height 26
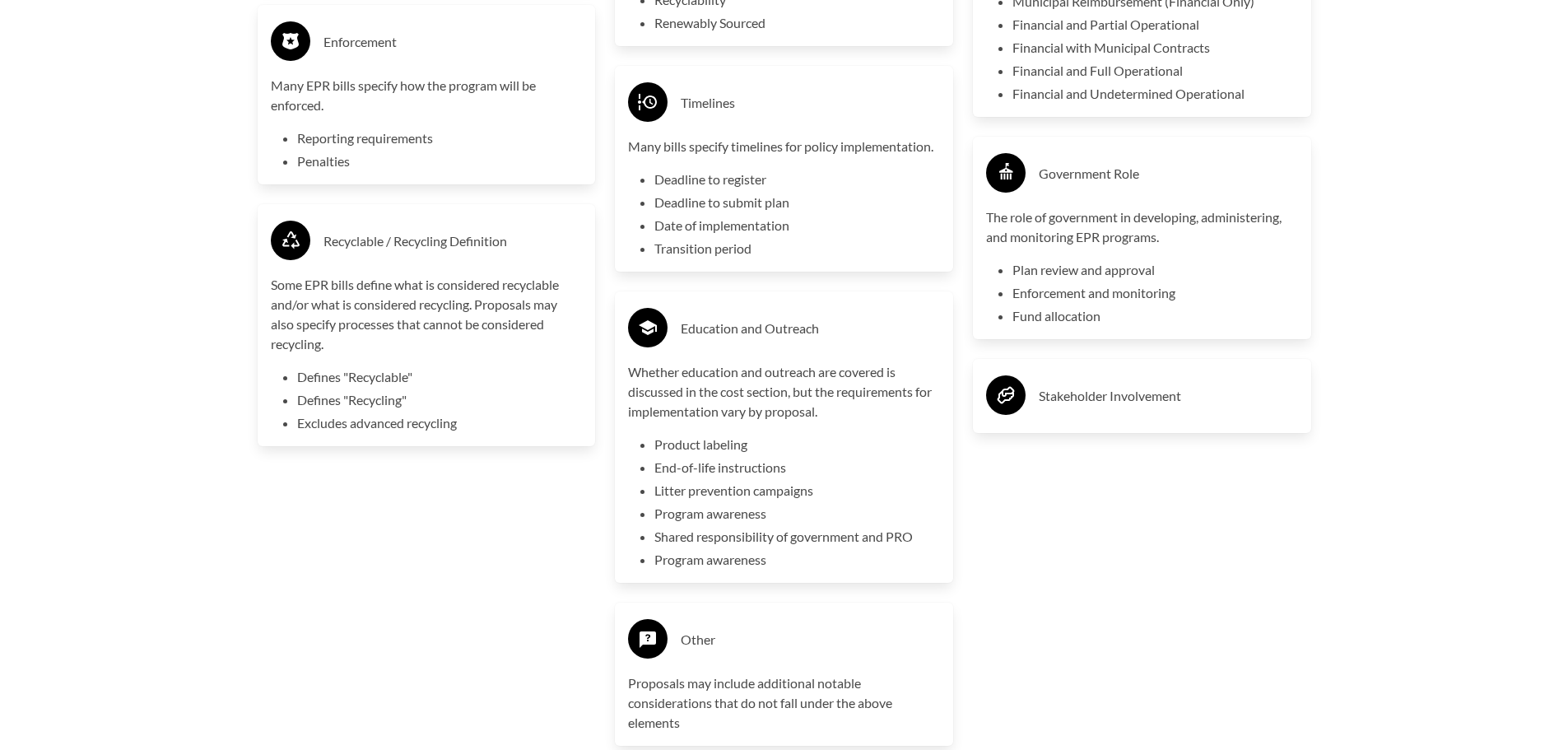
click at [1116, 409] on h3 "Stakeholder Involvement" at bounding box center [1167, 395] width 260 height 26
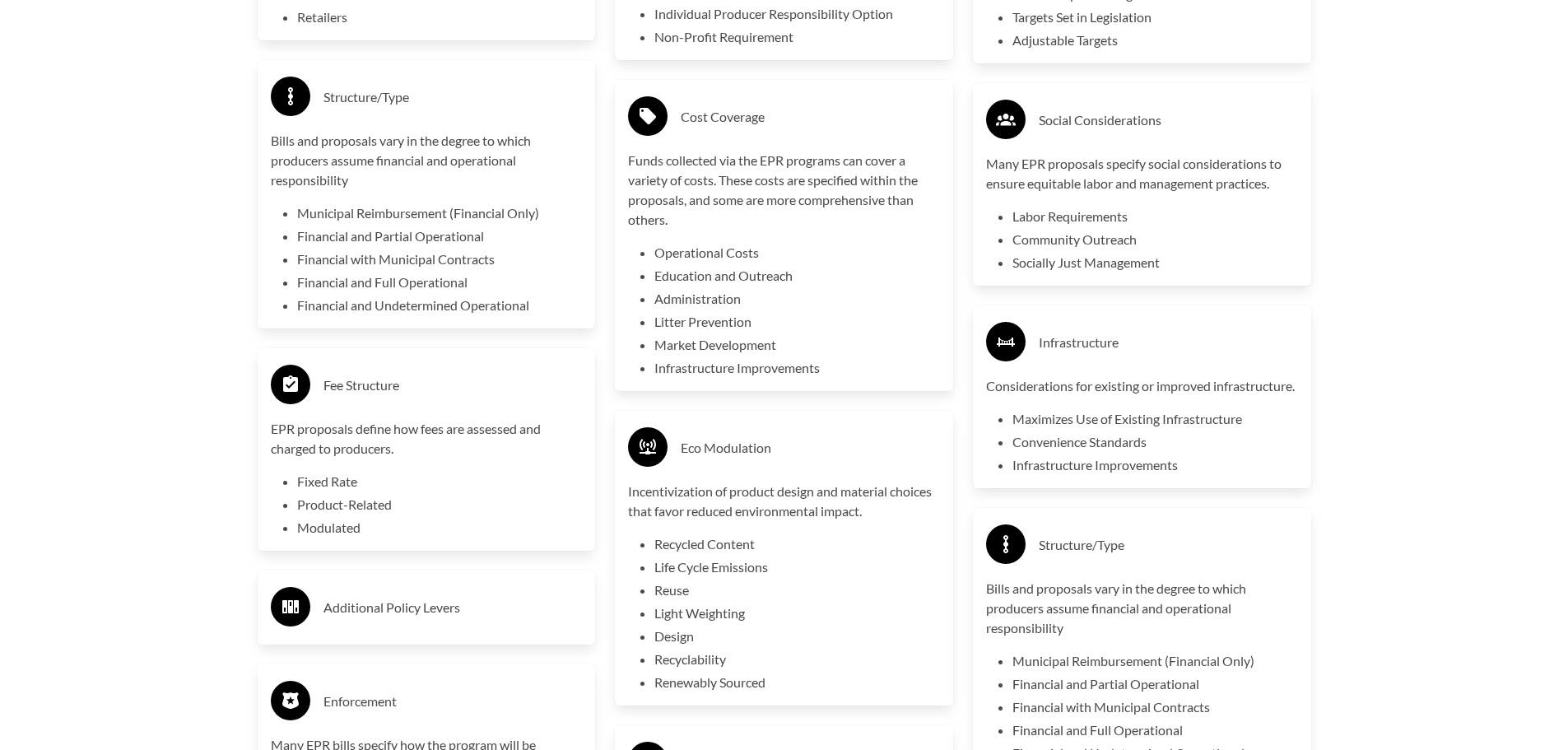
scroll to position [815, 0]
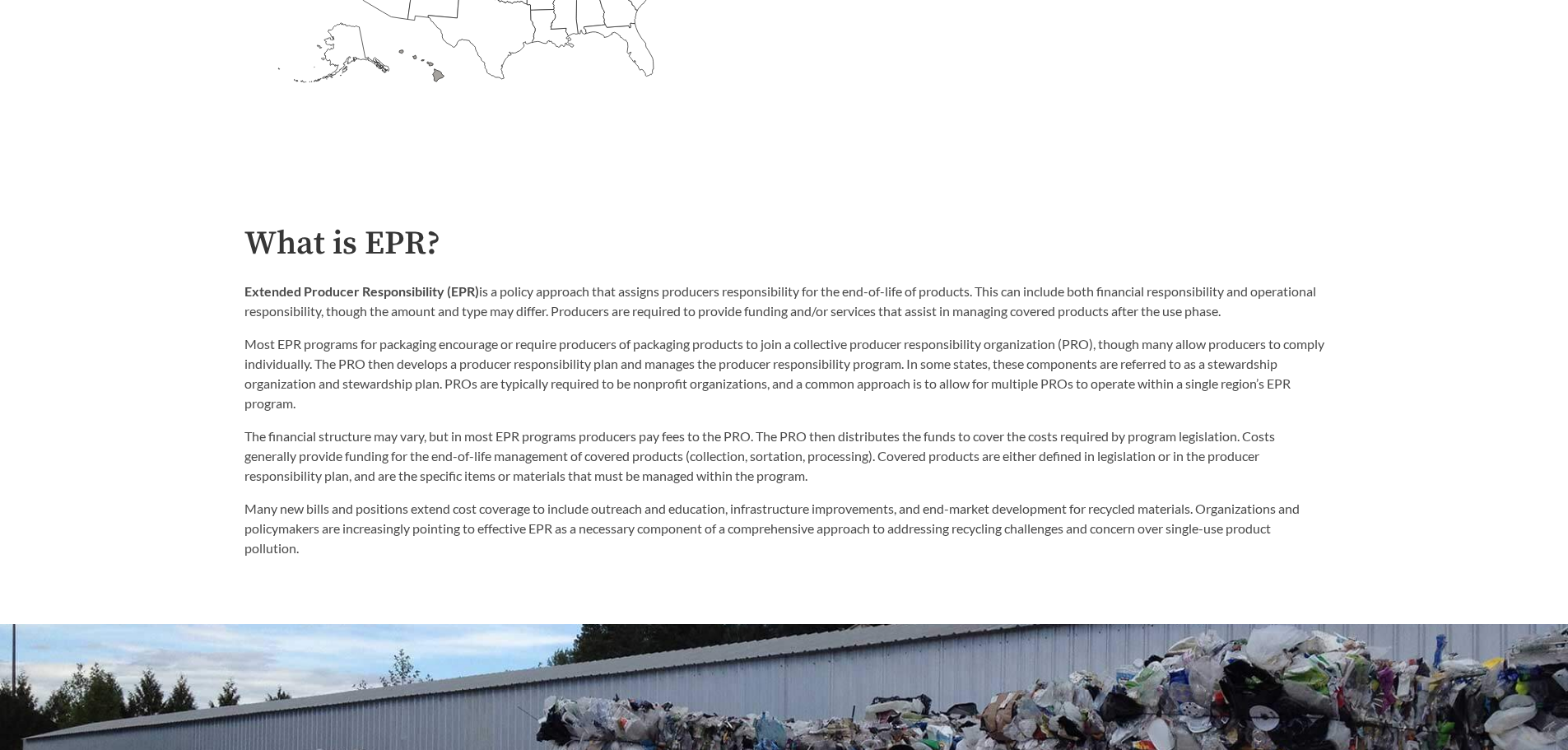
drag, startPoint x: 528, startPoint y: 251, endPoint x: 528, endPoint y: 217, distance: 34.0
